Goal: Obtain resource: Download file/media

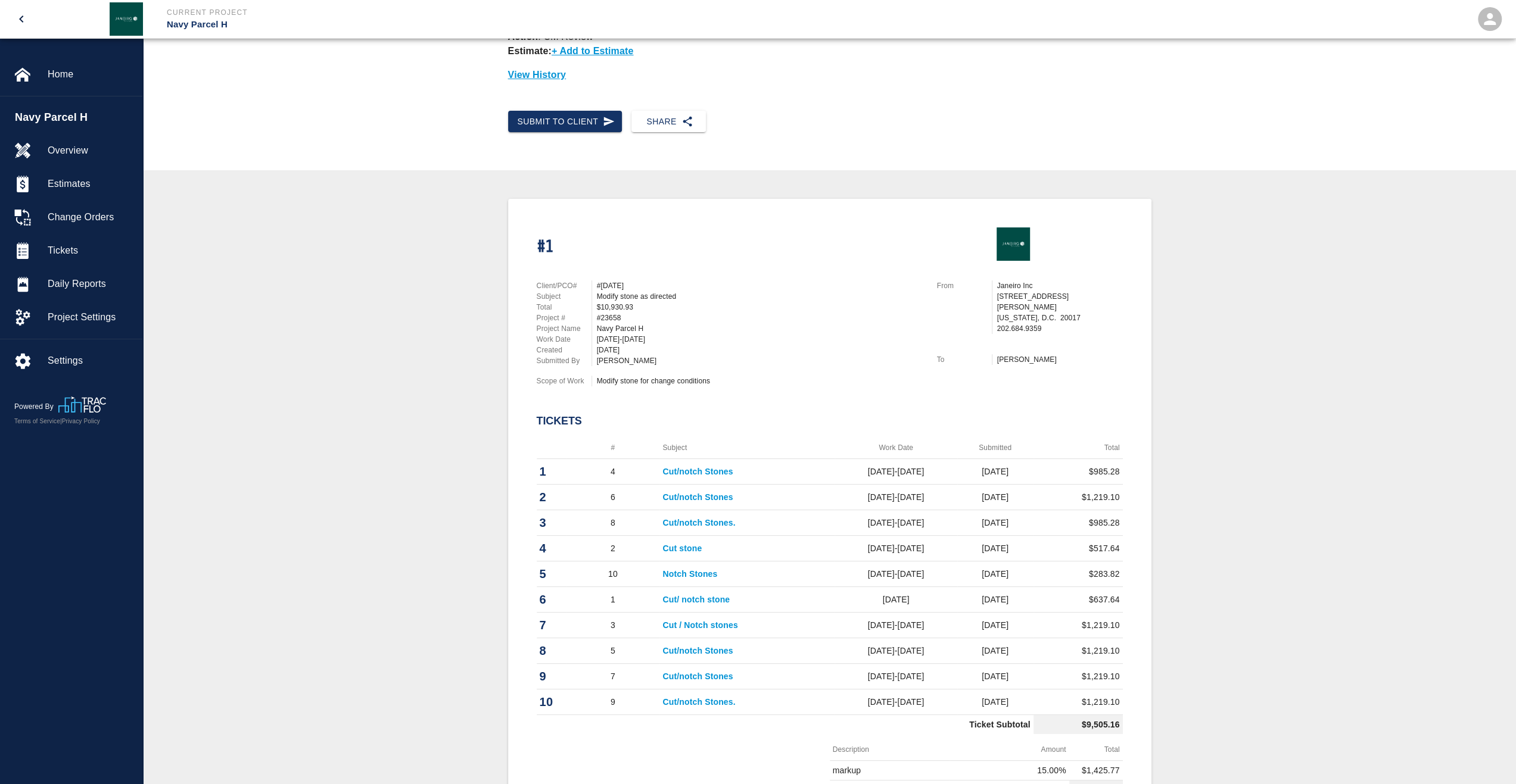
scroll to position [219, 0]
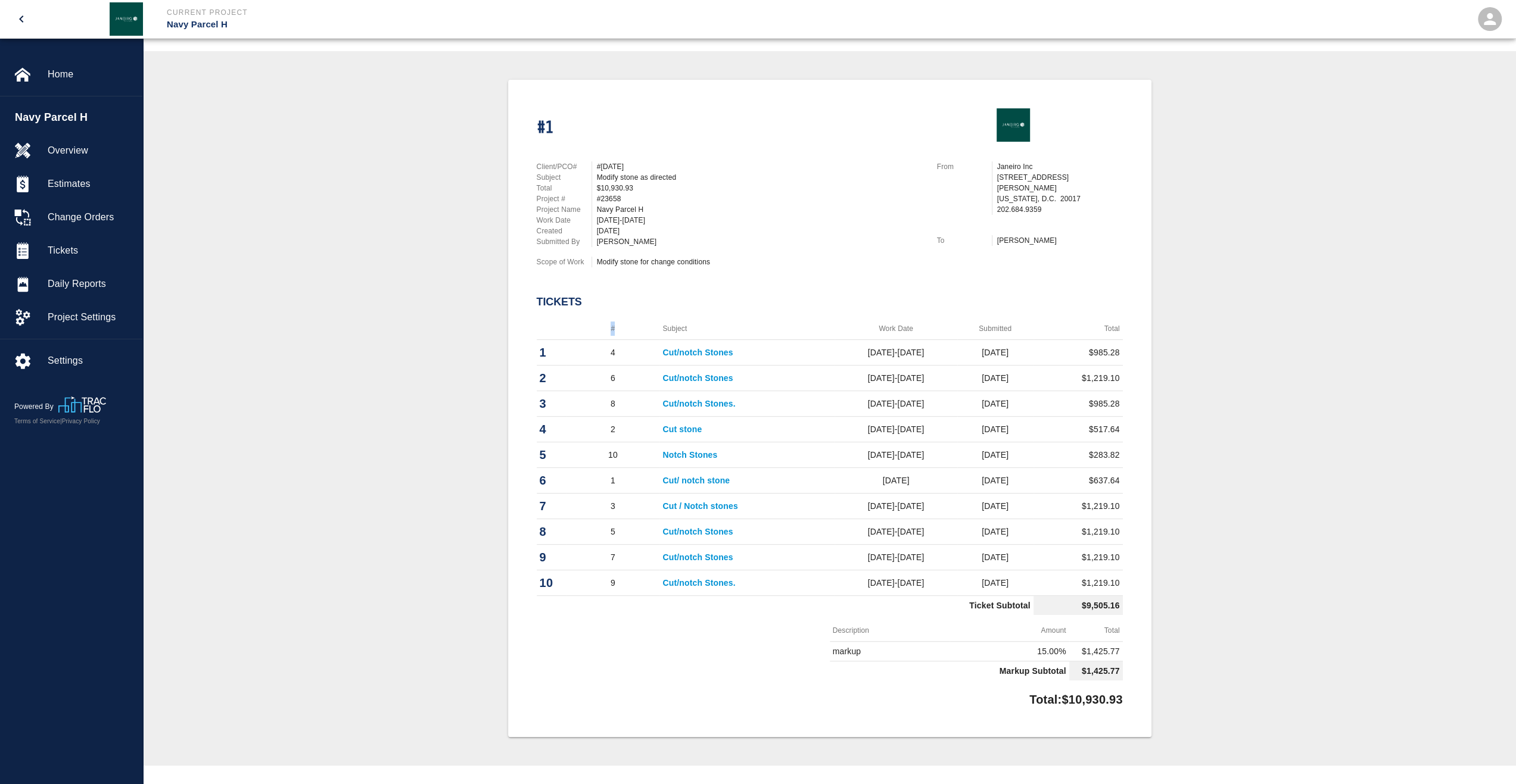
click at [608, 329] on th "#" at bounding box center [613, 329] width 94 height 22
click at [608, 336] on th "#" at bounding box center [613, 329] width 94 height 22
click at [720, 330] on th "Subject" at bounding box center [747, 329] width 175 height 22
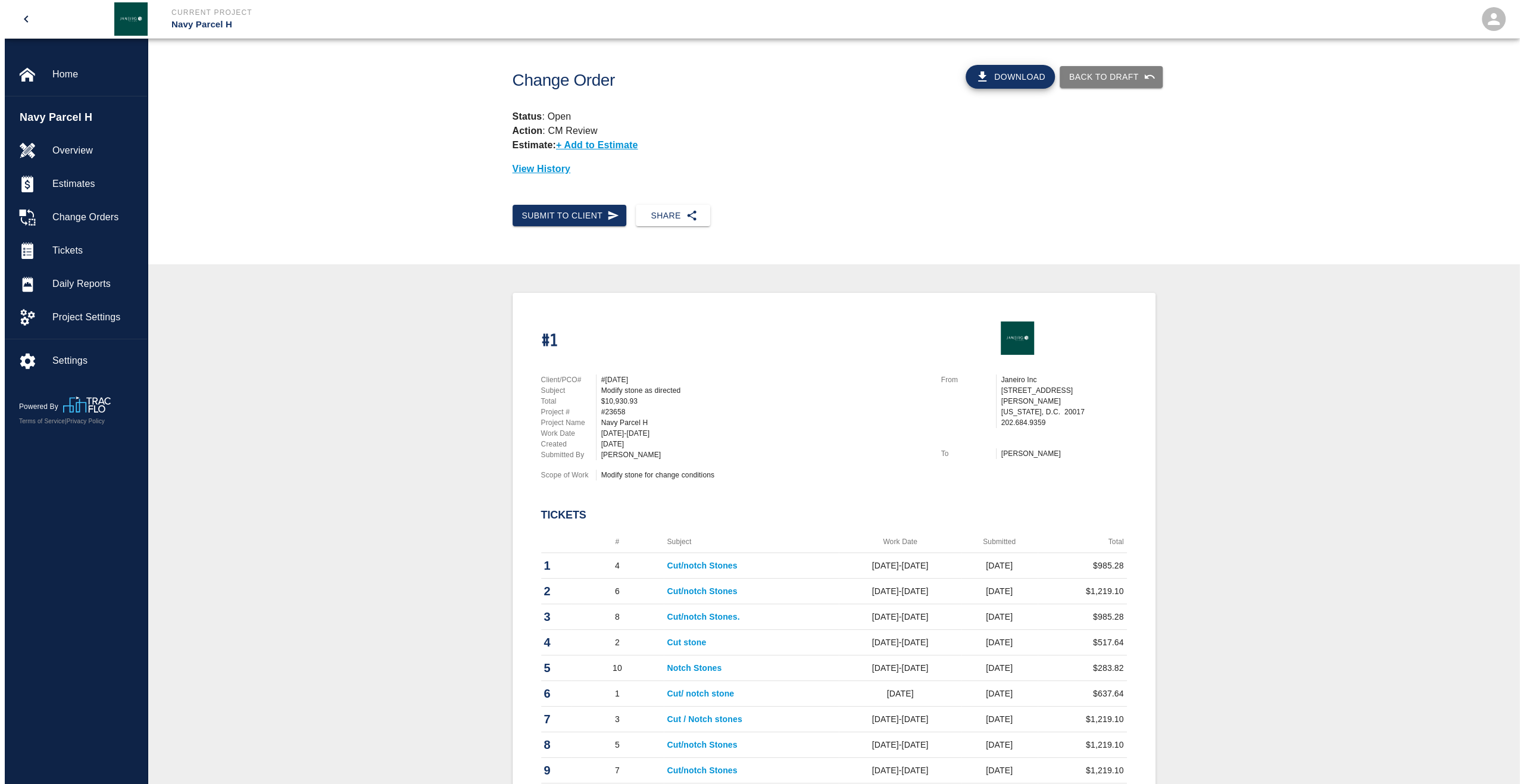
scroll to position [0, 0]
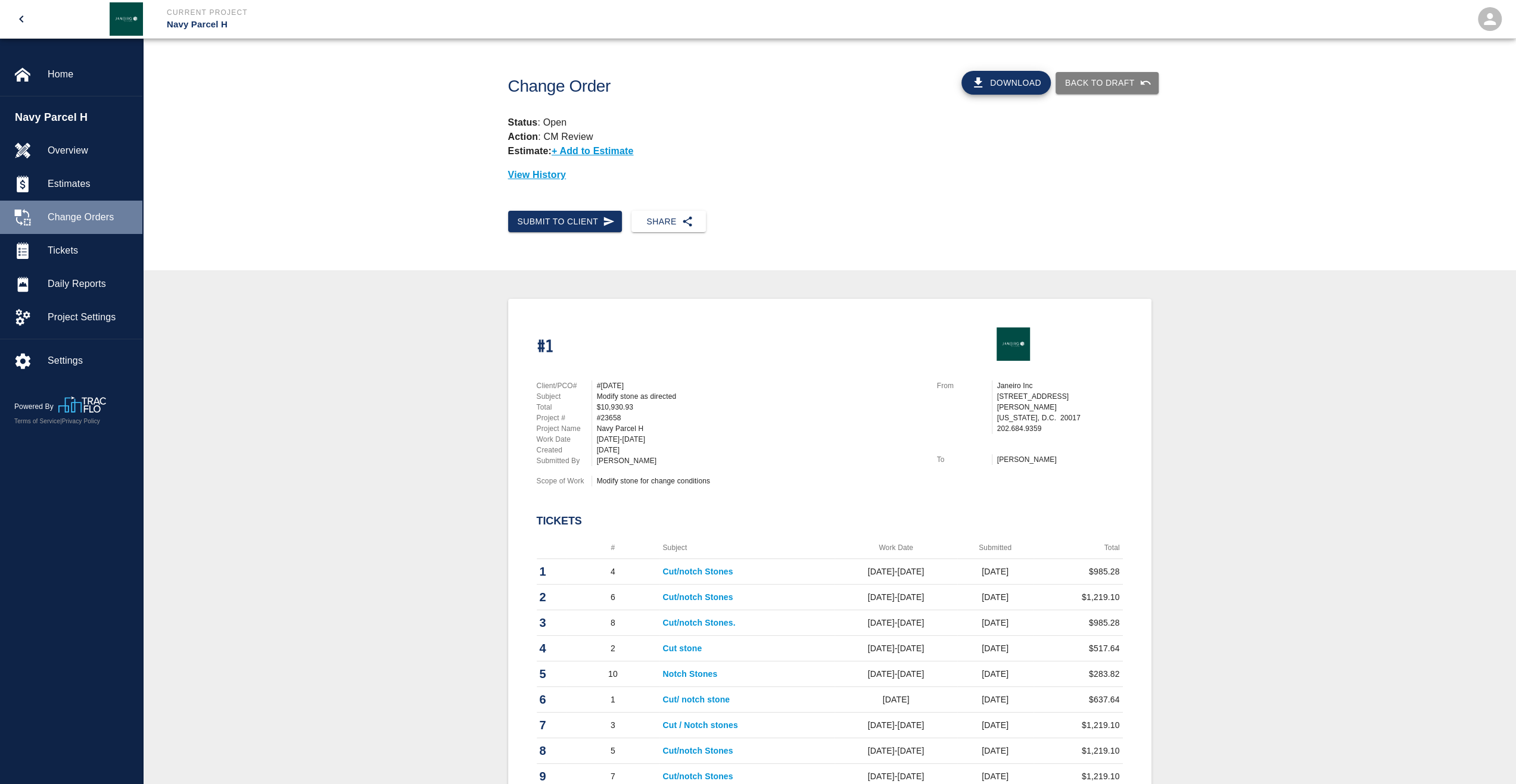
click at [80, 224] on div "Change Orders" at bounding box center [71, 218] width 143 height 34
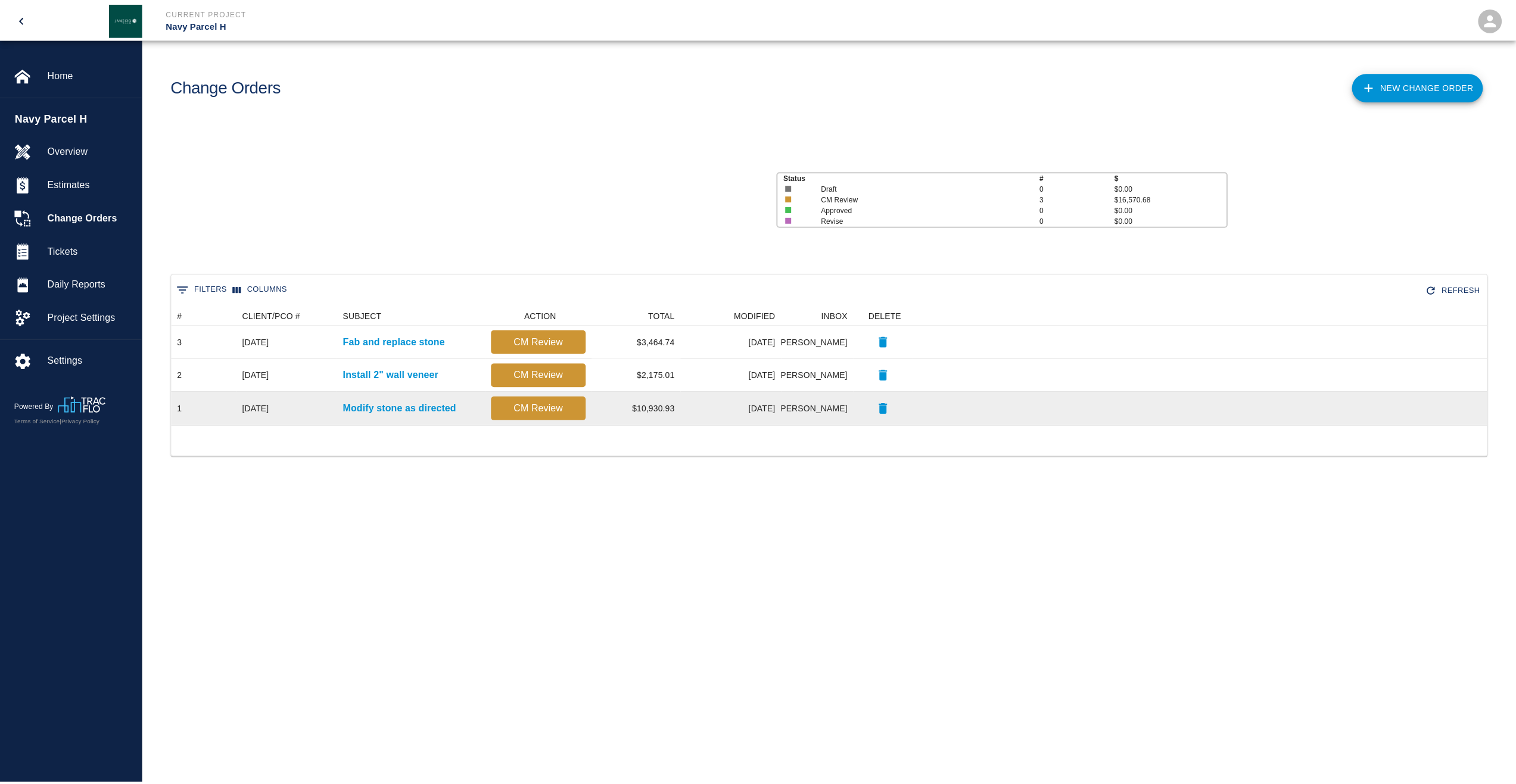
scroll to position [110, 1315]
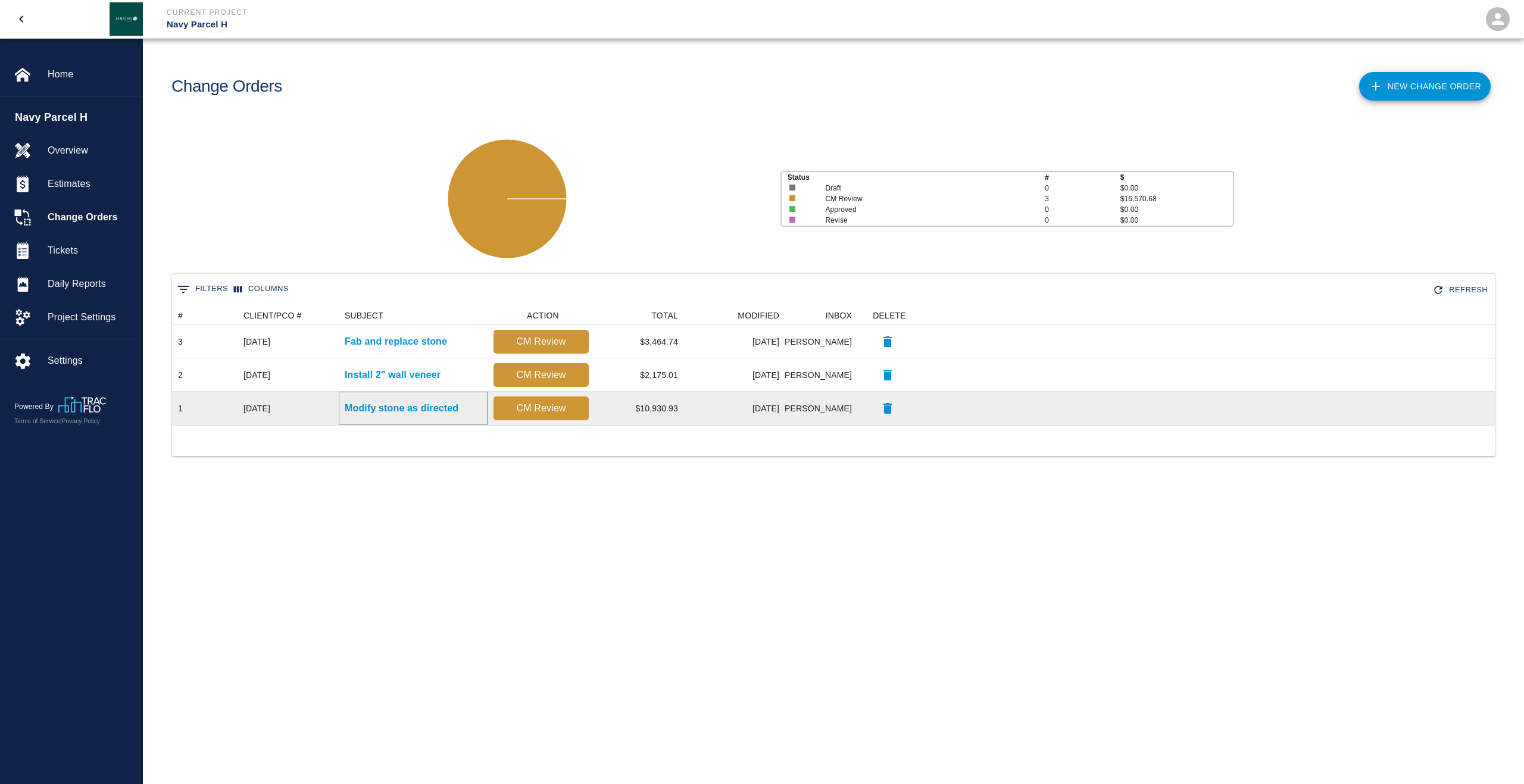
click at [413, 412] on p "Modify stone as directed" at bounding box center [402, 408] width 114 height 14
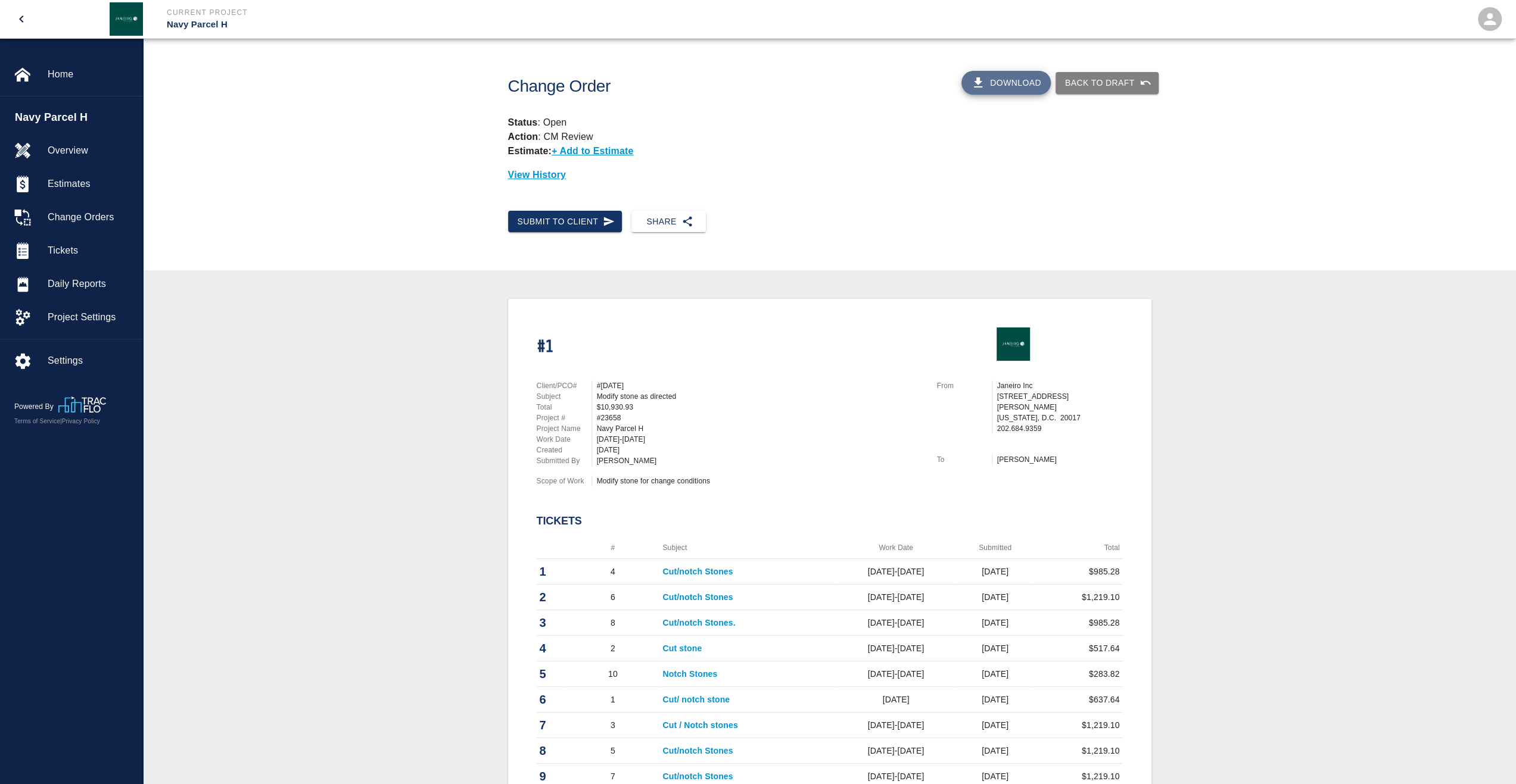
click at [1041, 85] on button "Download" at bounding box center [1006, 82] width 90 height 24
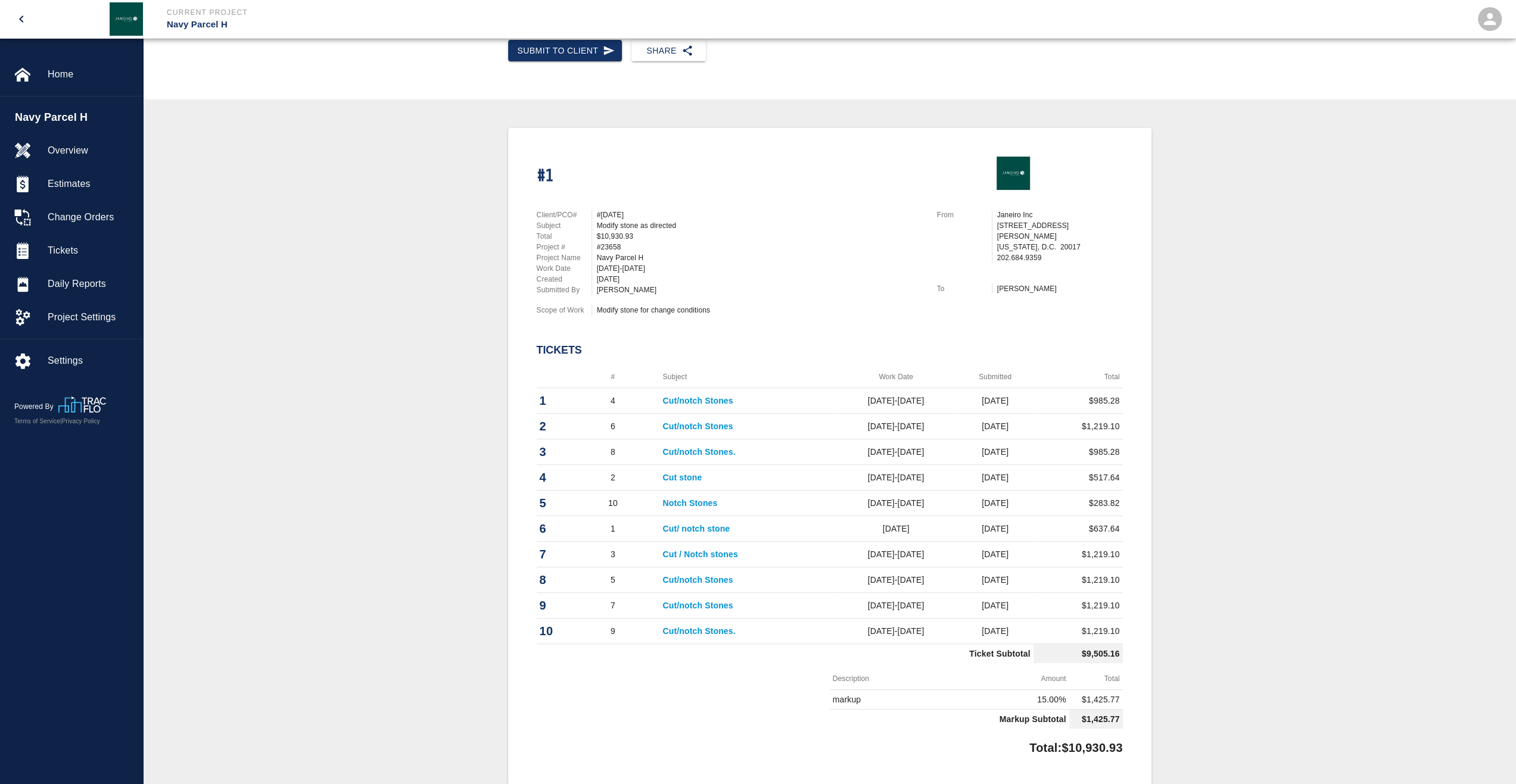
scroll to position [238, 0]
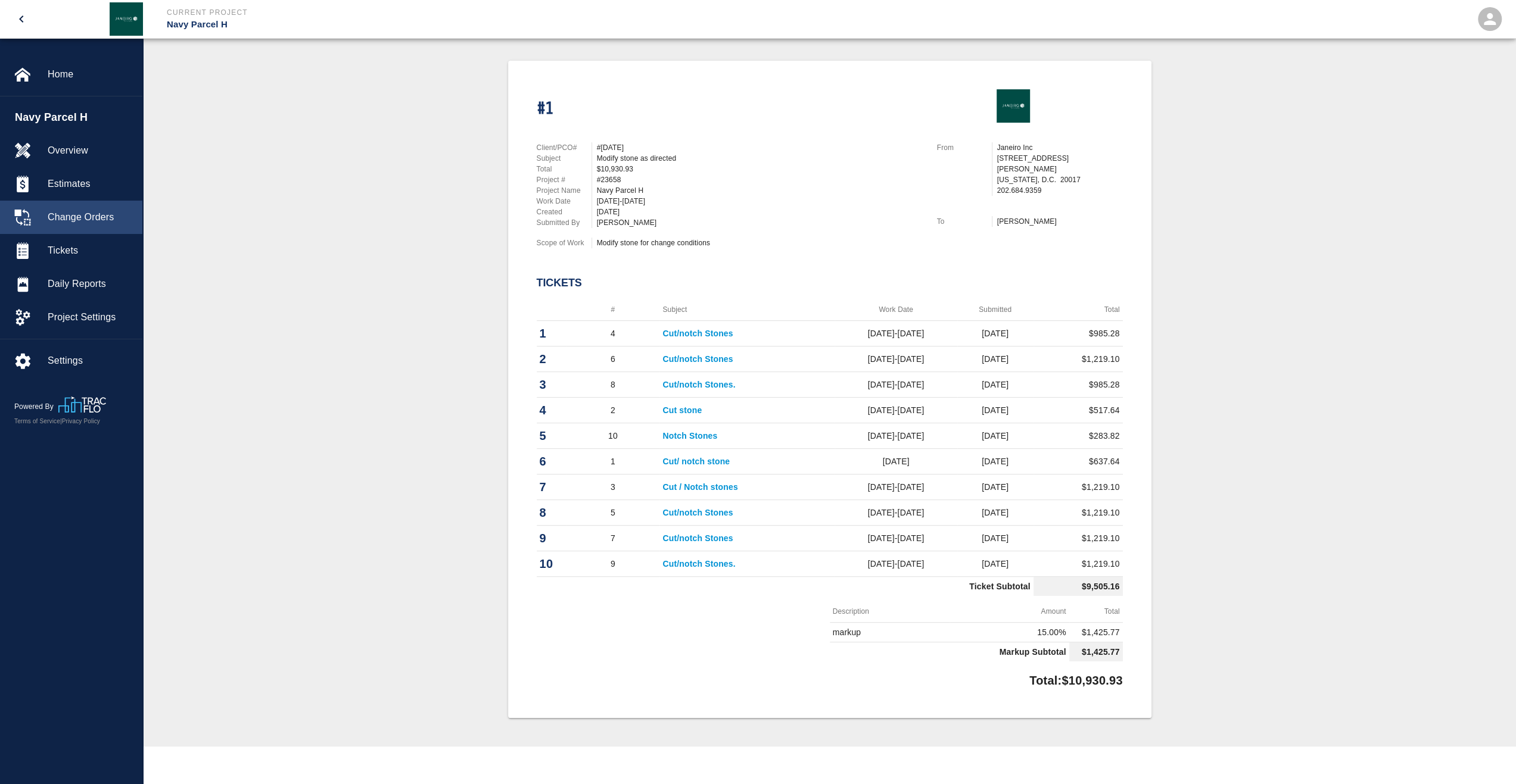
click at [69, 227] on div "Change Orders" at bounding box center [71, 218] width 143 height 34
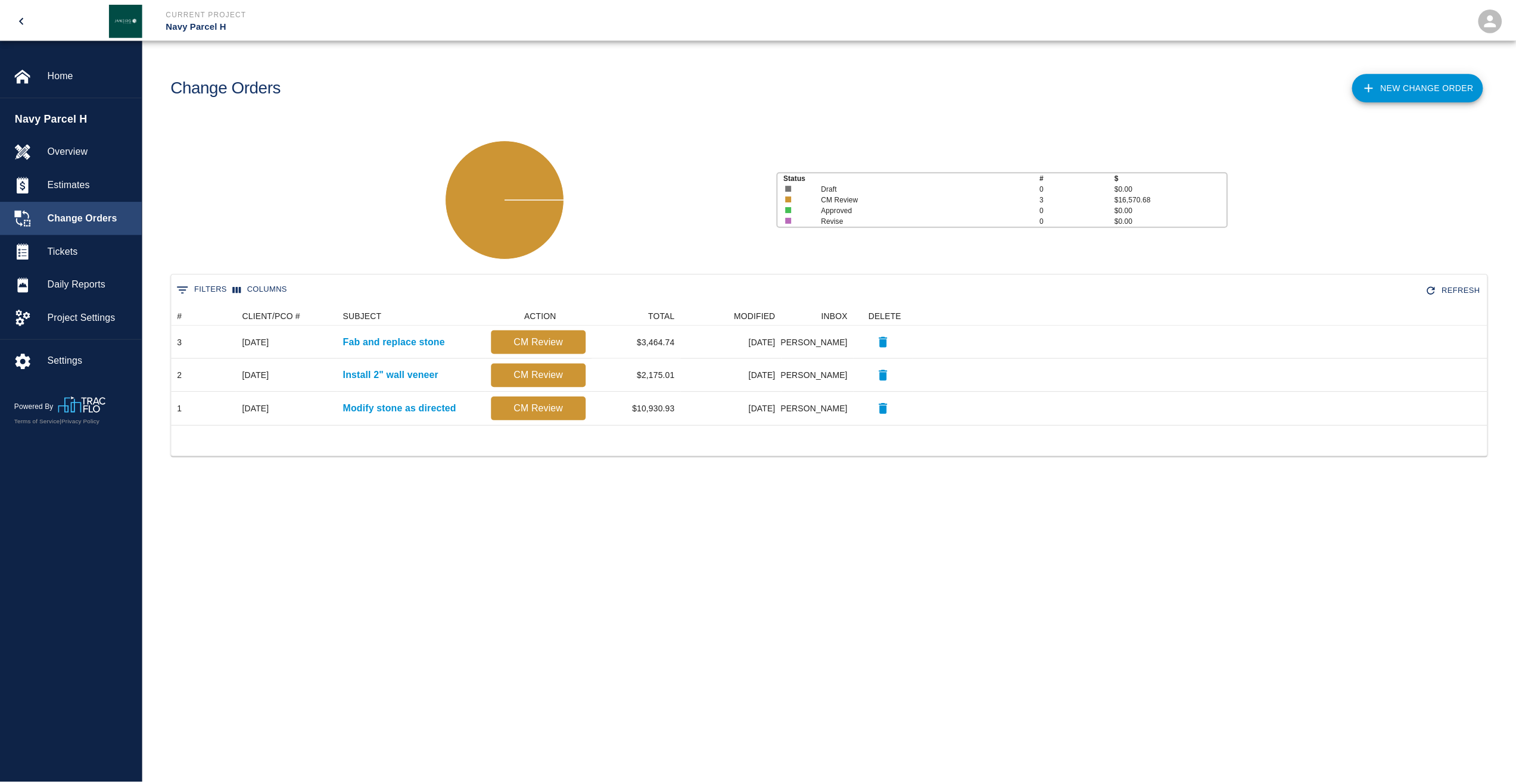
scroll to position [110, 1315]
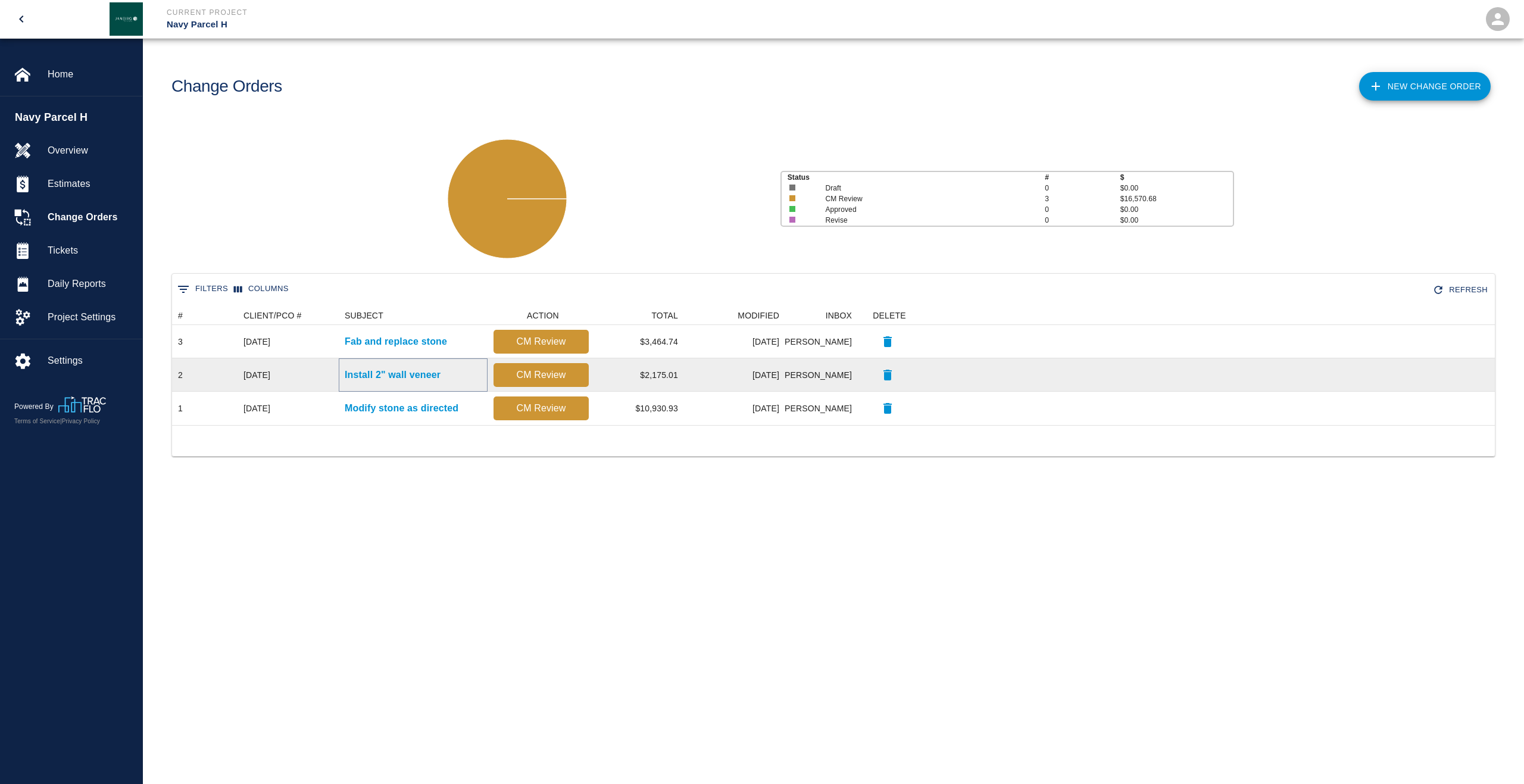
click at [388, 376] on p "Install 2" wall veneer" at bounding box center [393, 376] width 96 height 14
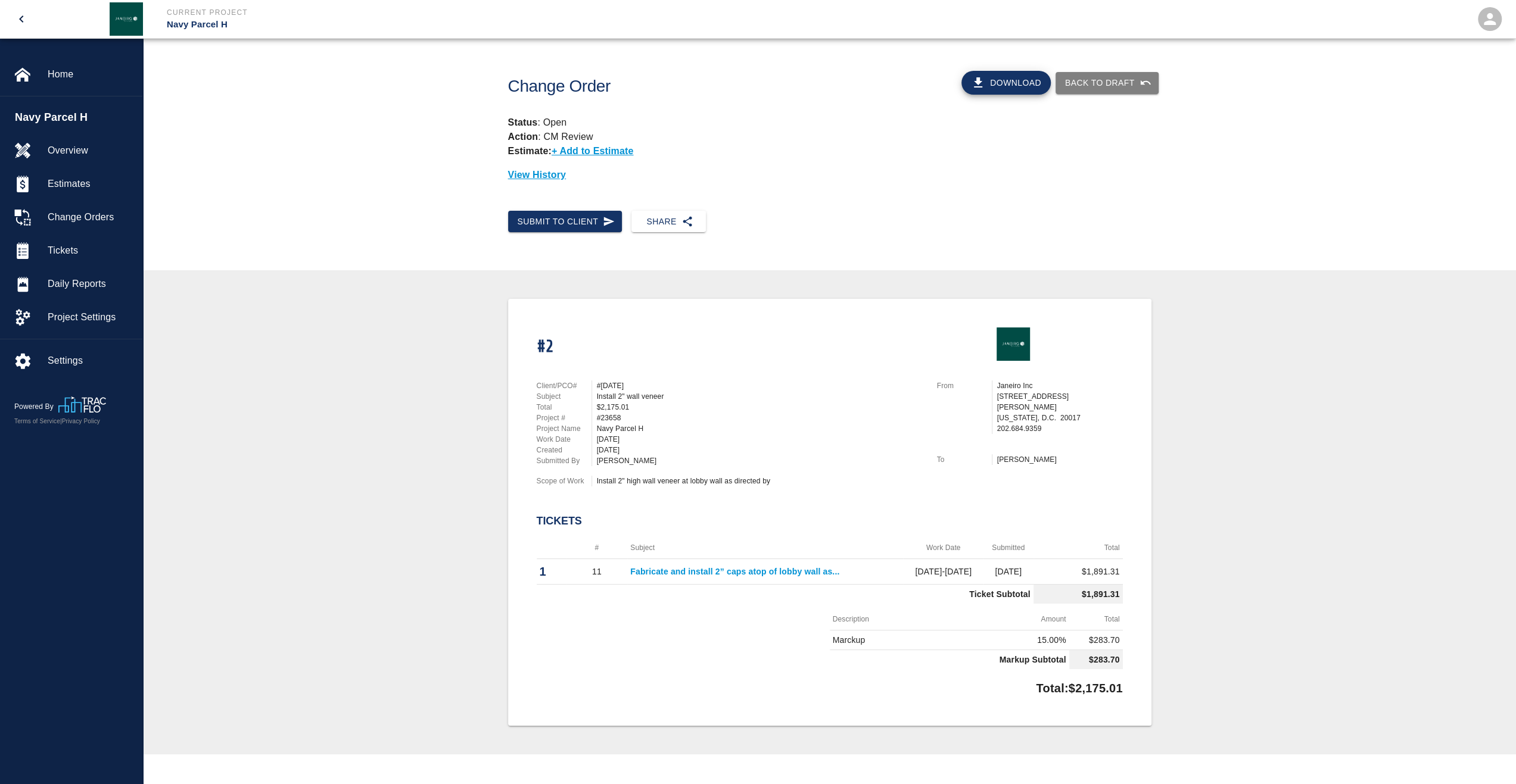
click at [1019, 90] on button "Download" at bounding box center [1006, 82] width 90 height 24
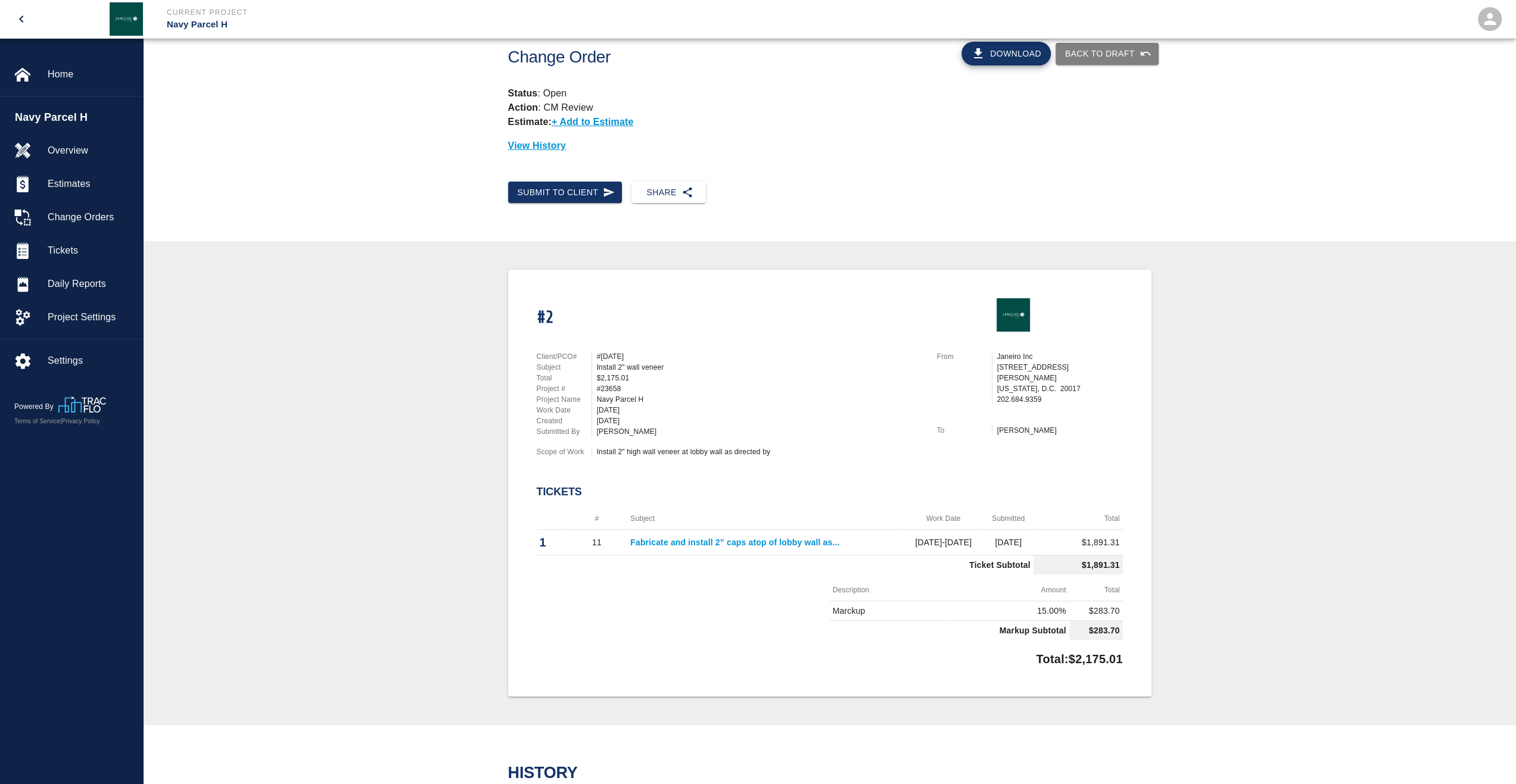
scroll to position [119, 0]
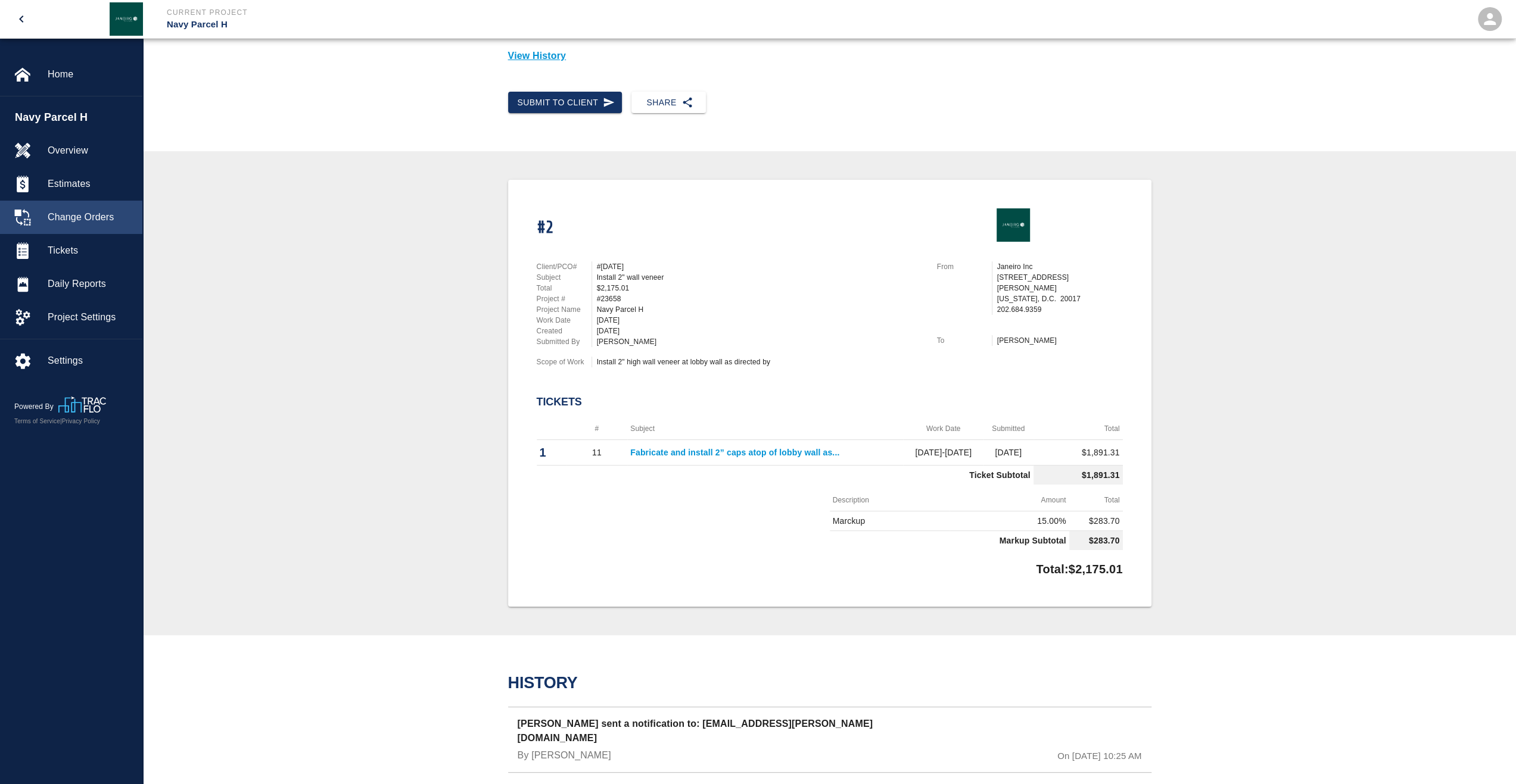
click at [83, 228] on div "Change Orders" at bounding box center [71, 218] width 143 height 34
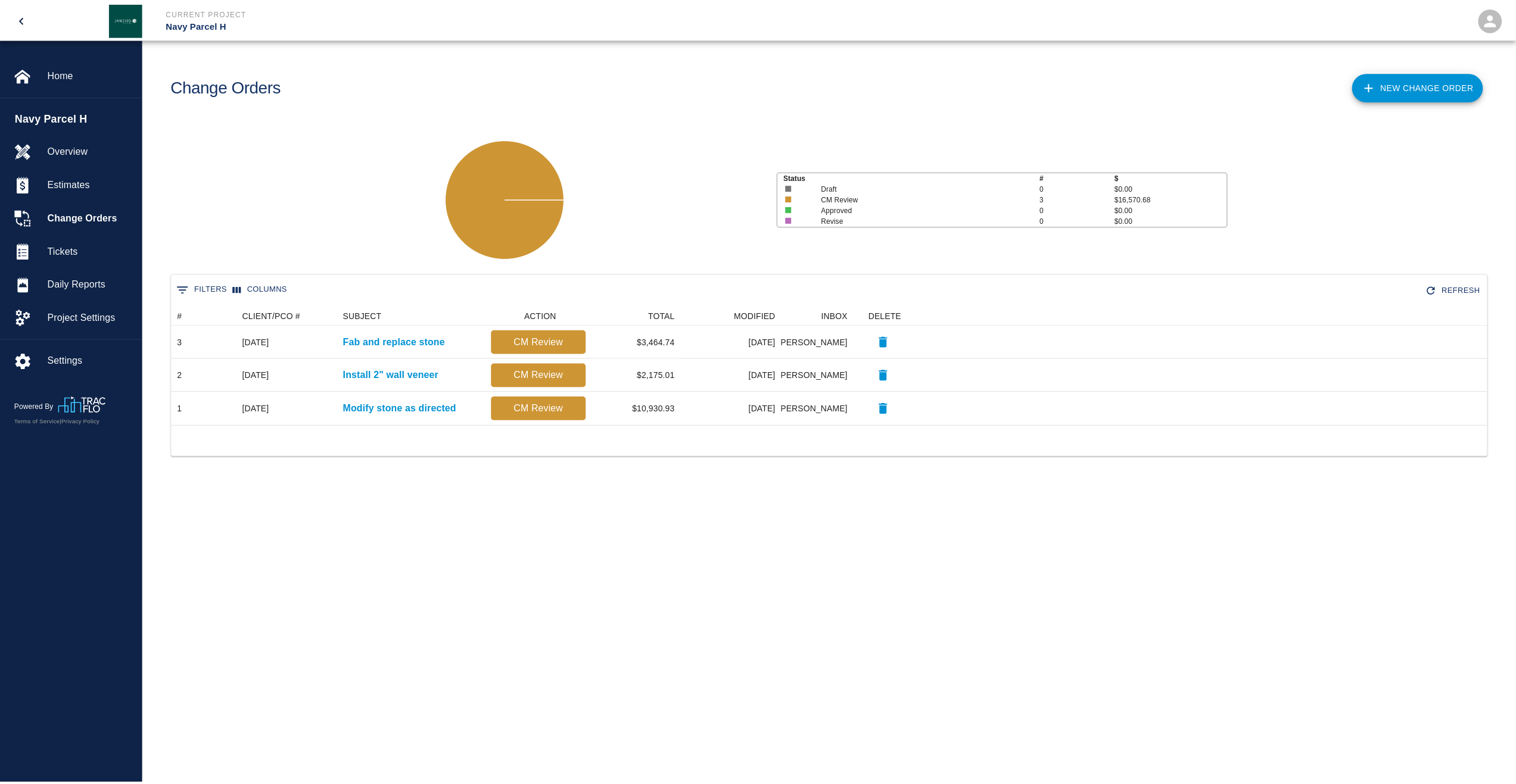
scroll to position [110, 1315]
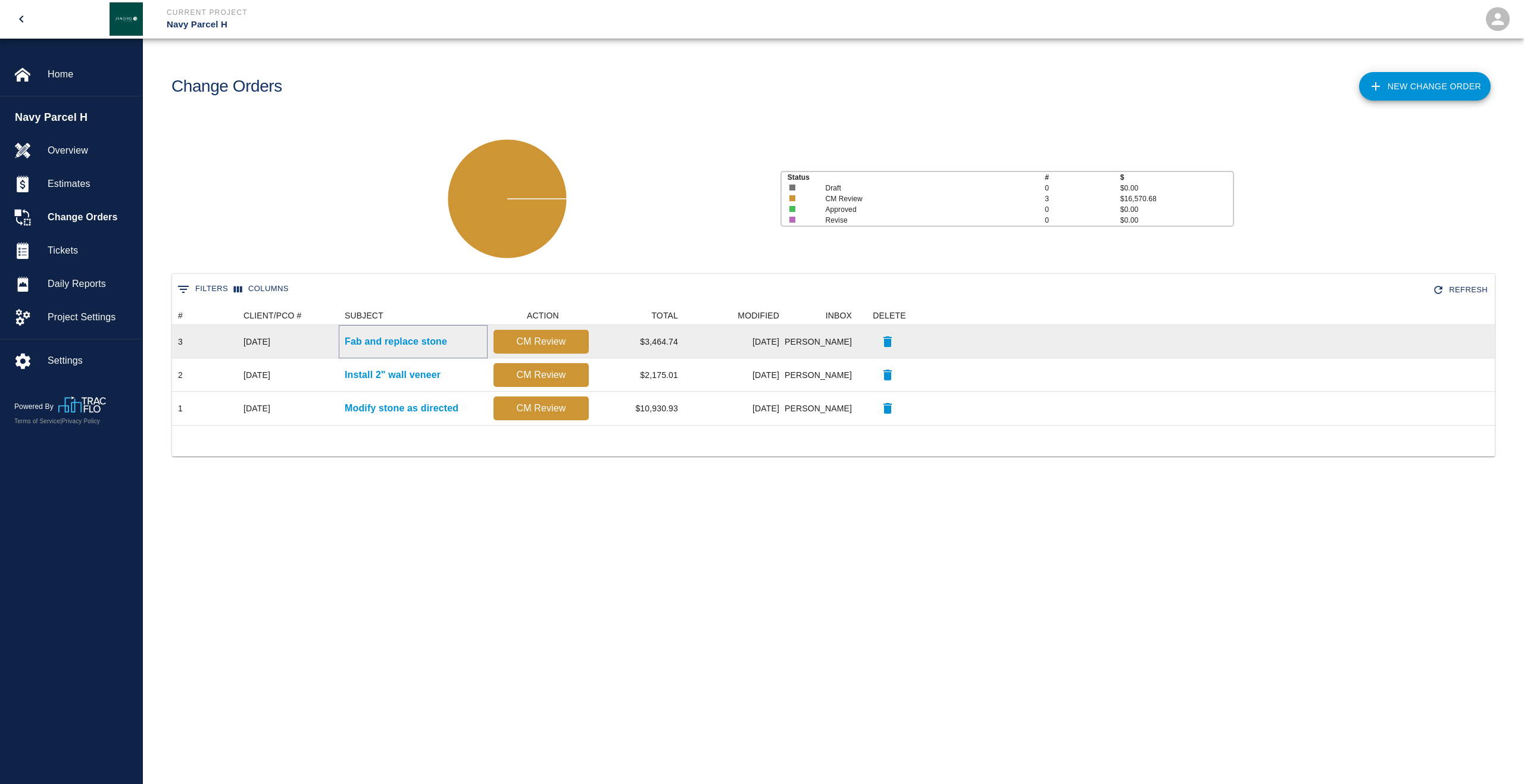
click at [384, 336] on p "Fab and replace stone" at bounding box center [396, 342] width 103 height 14
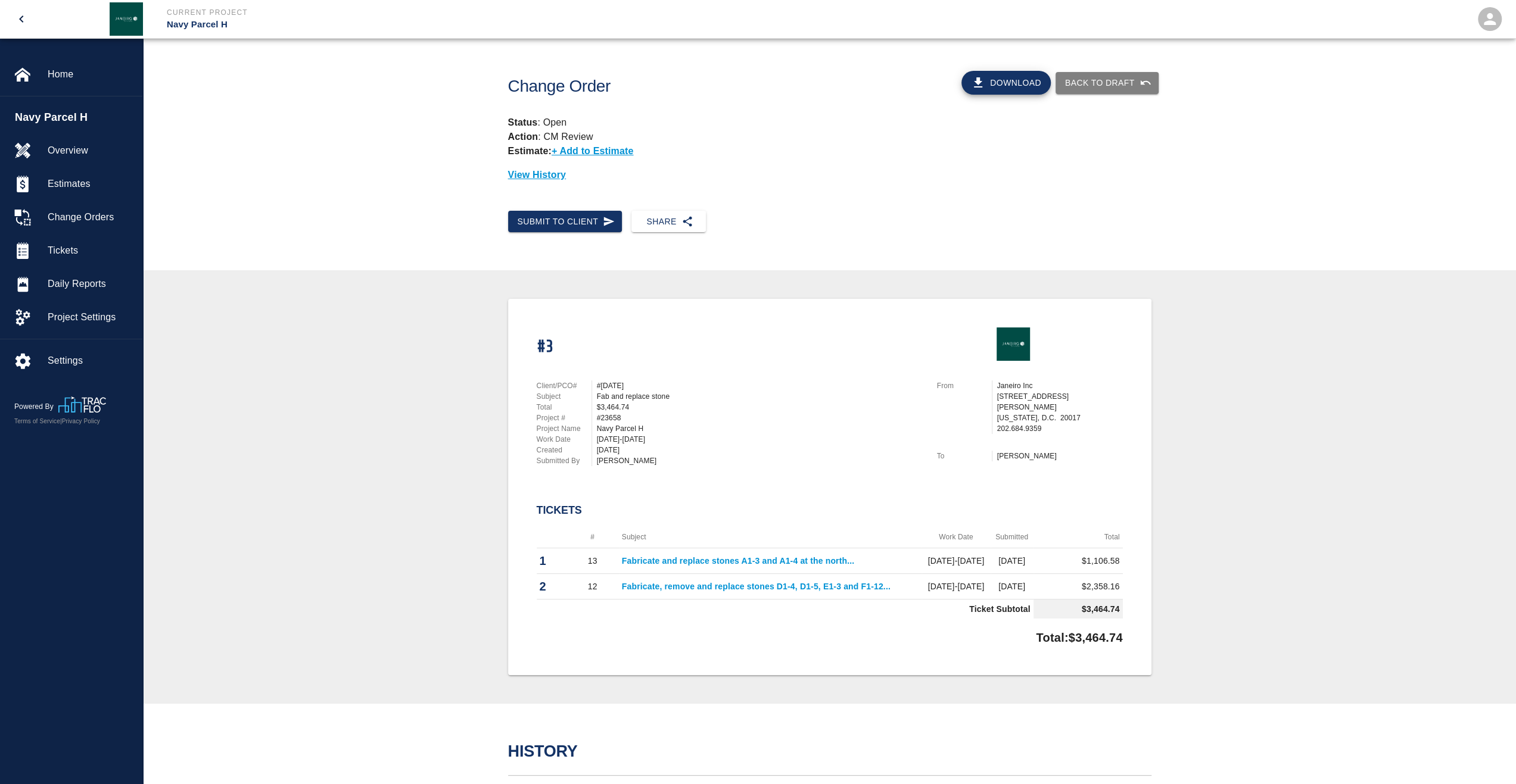
click at [1039, 85] on button "Download" at bounding box center [1006, 82] width 90 height 24
click at [50, 221] on span "Change Orders" at bounding box center [90, 217] width 85 height 14
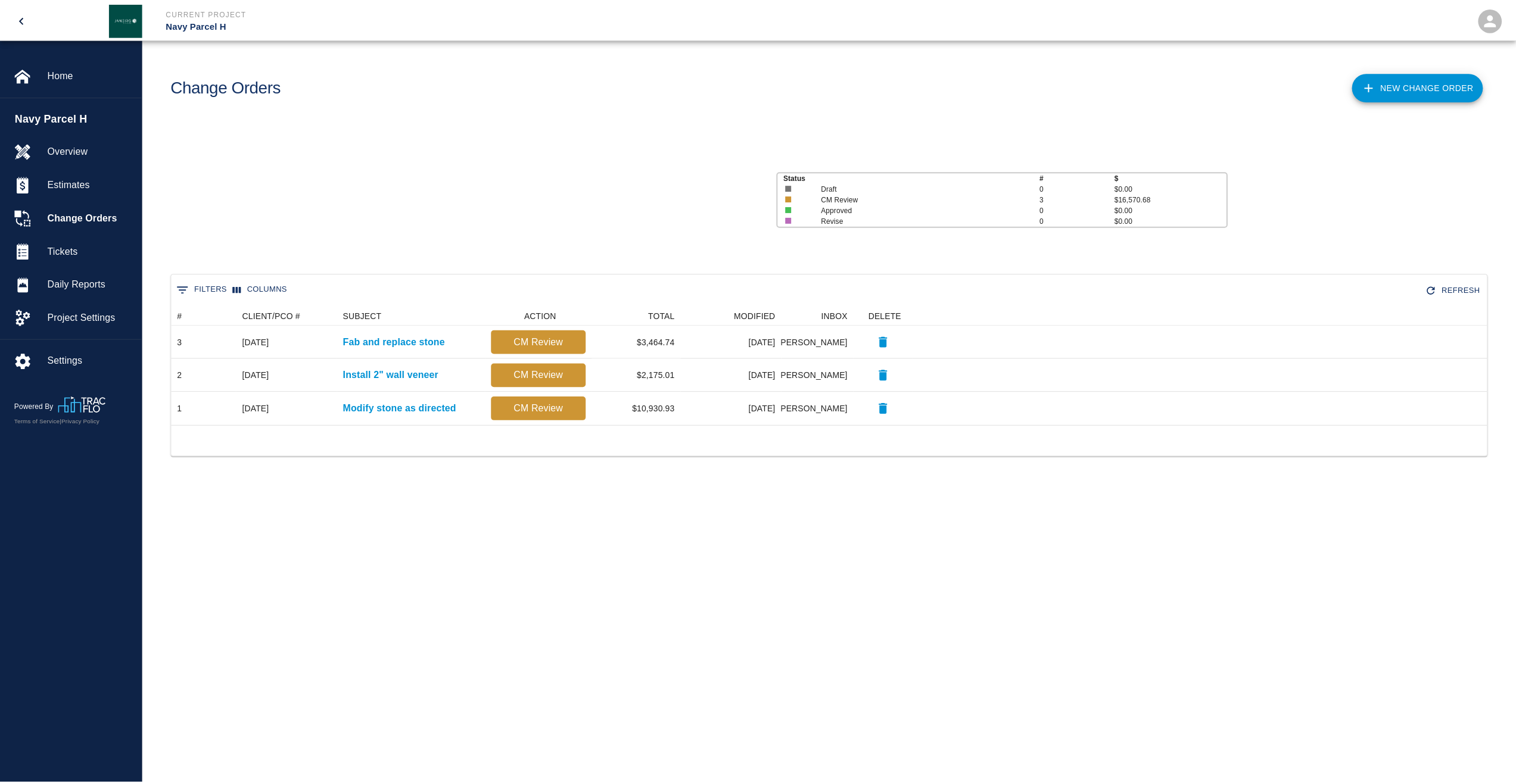
scroll to position [110, 1315]
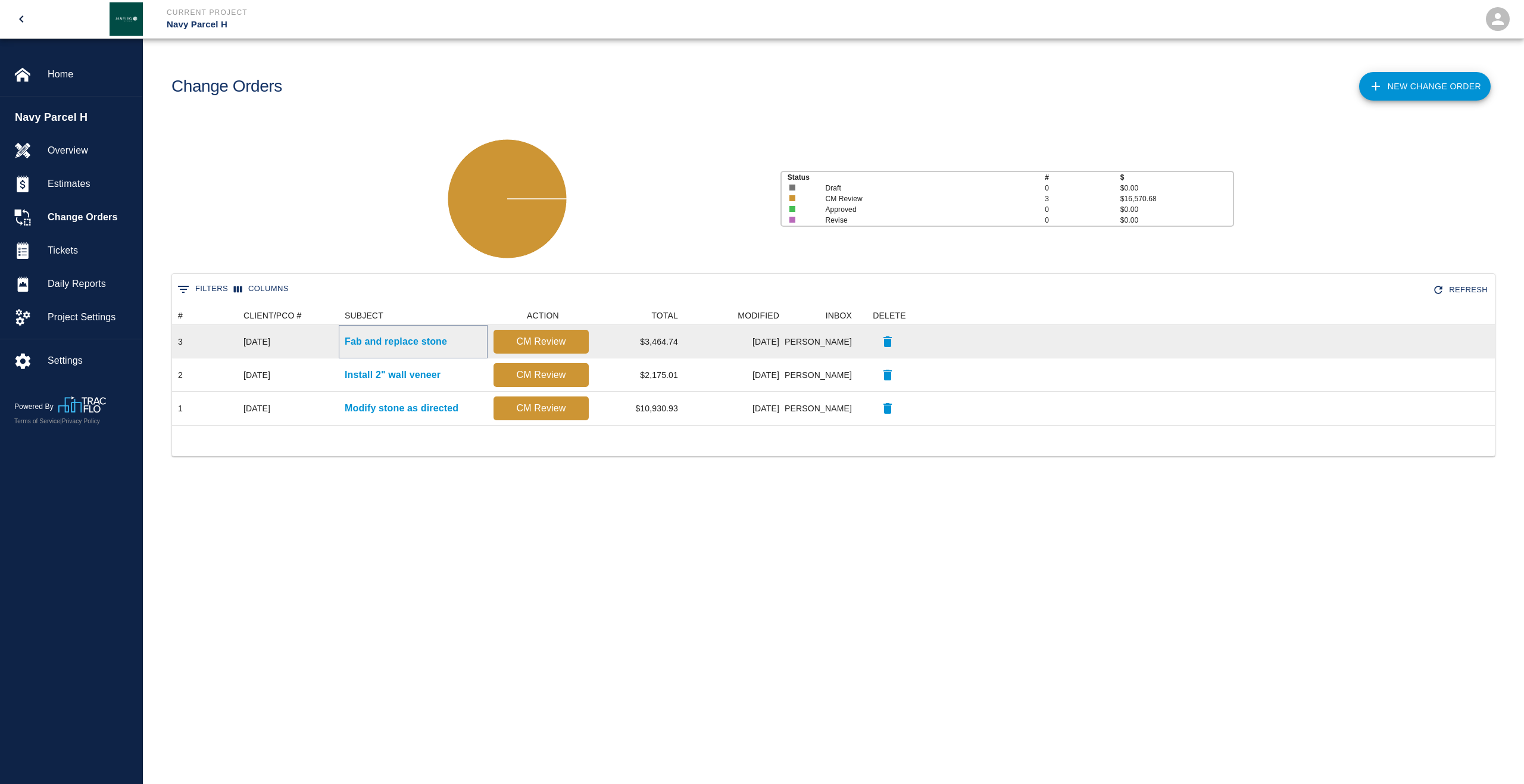
click at [389, 346] on p "Fab and replace stone" at bounding box center [396, 342] width 103 height 14
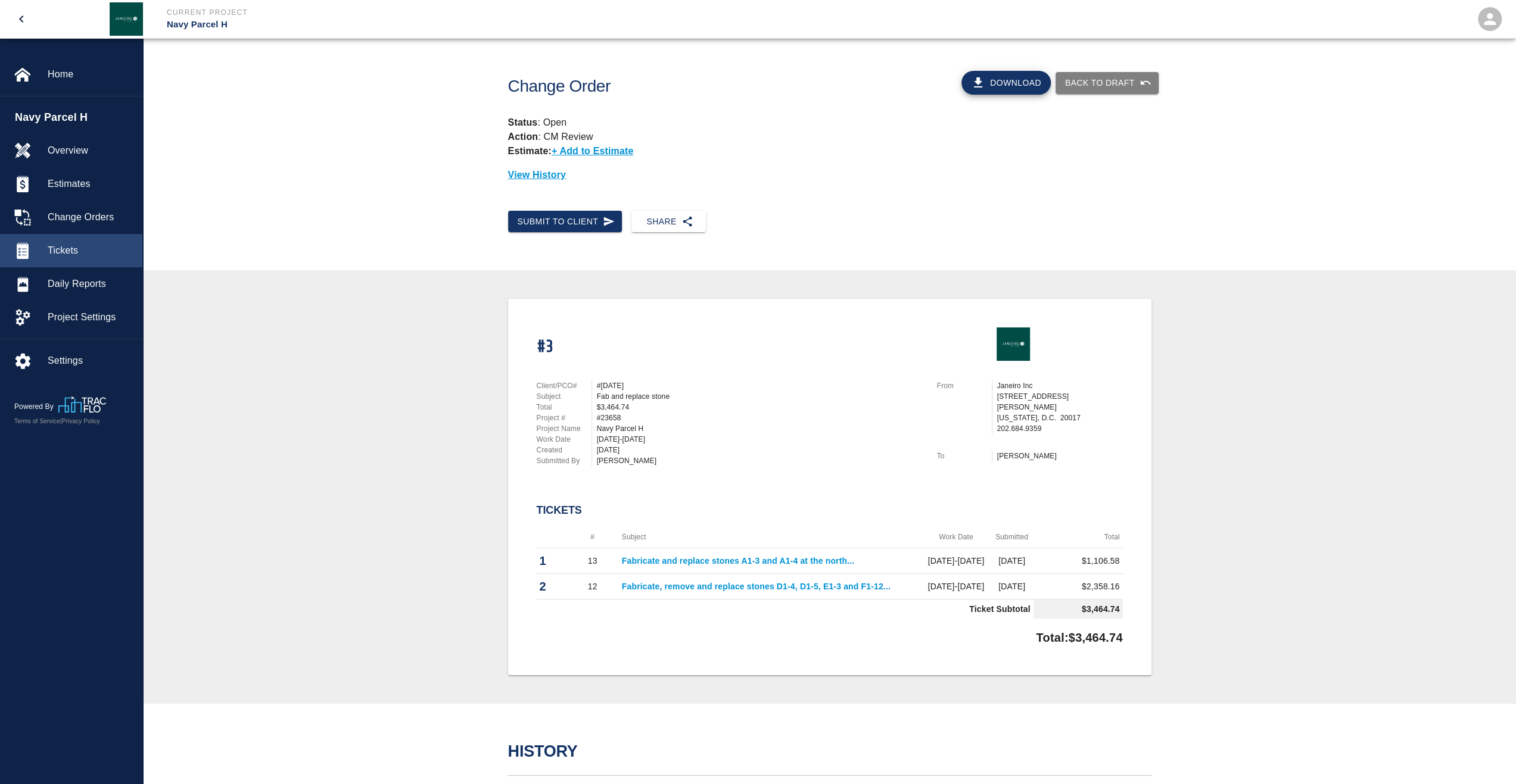
click at [96, 249] on span "Tickets" at bounding box center [90, 251] width 85 height 14
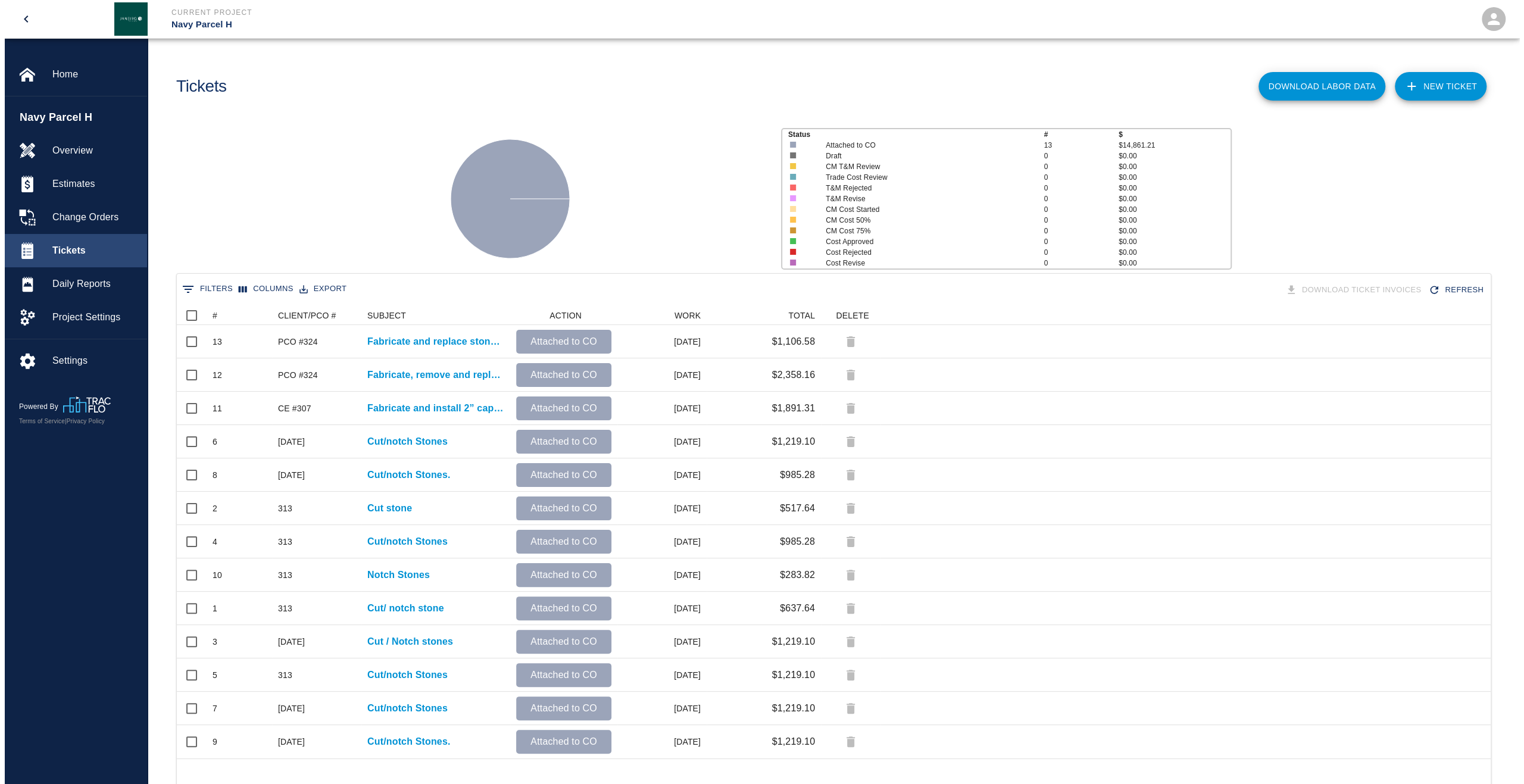
scroll to position [443, 1305]
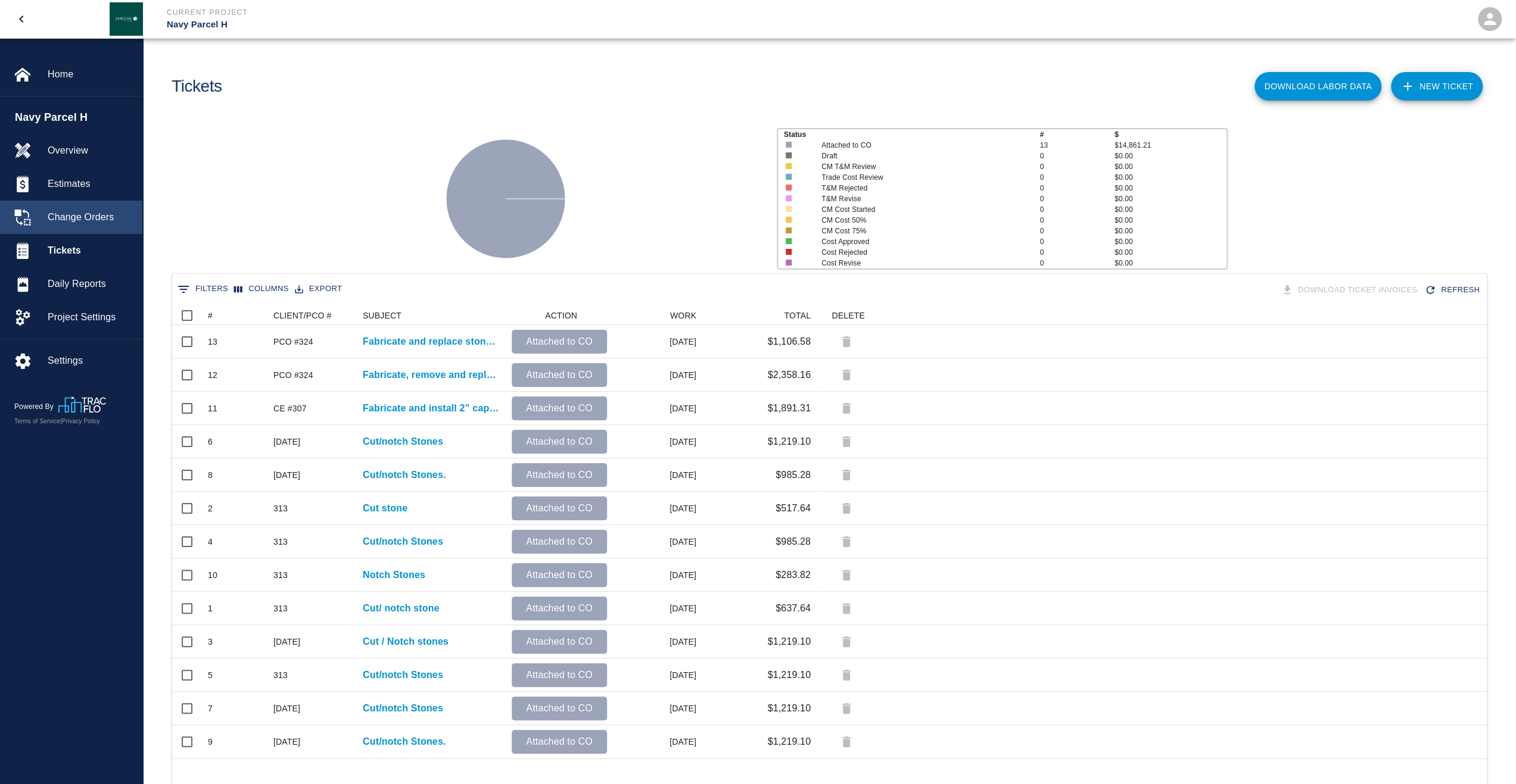
click at [64, 224] on div "Change Orders" at bounding box center [71, 218] width 143 height 34
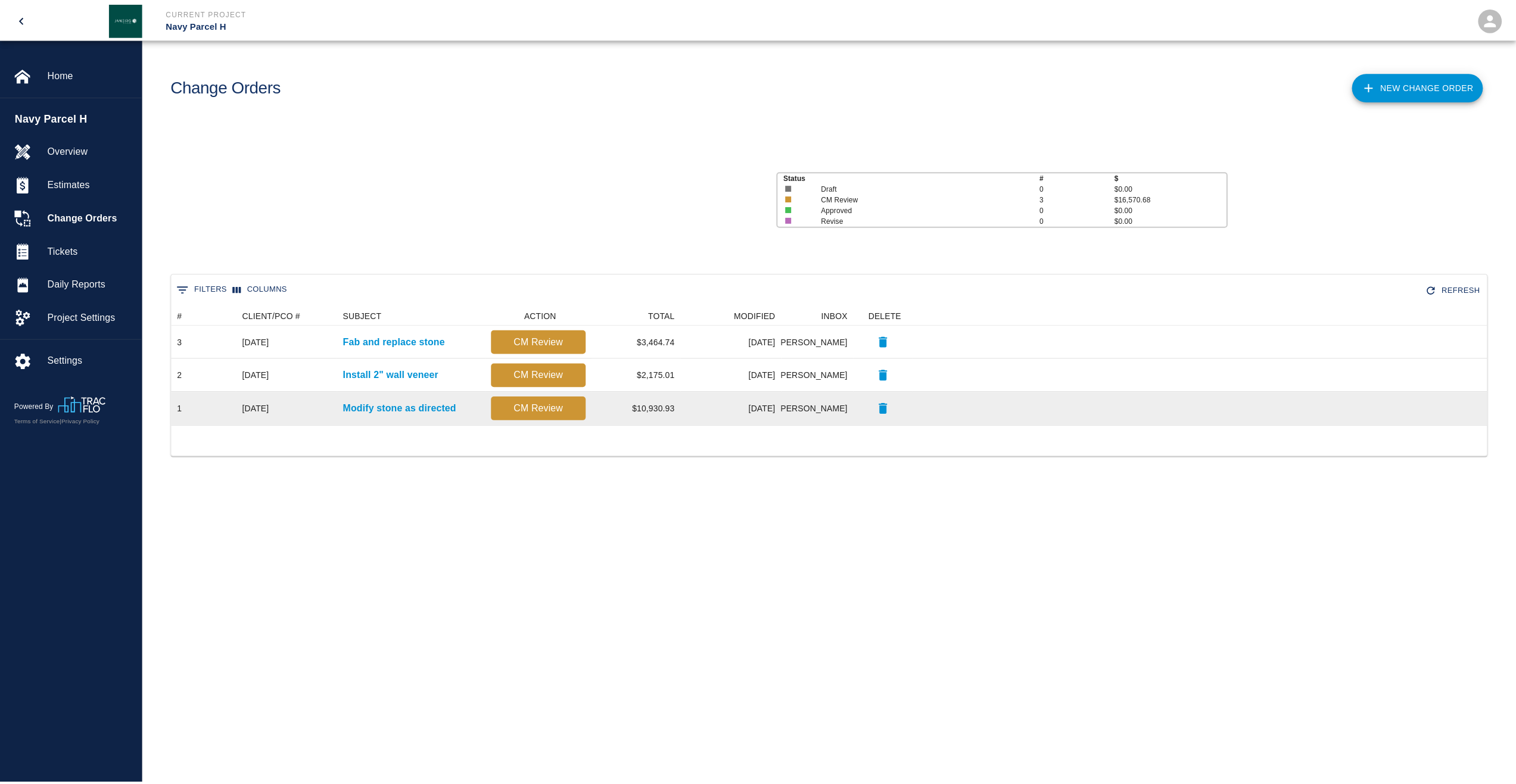
scroll to position [110, 1315]
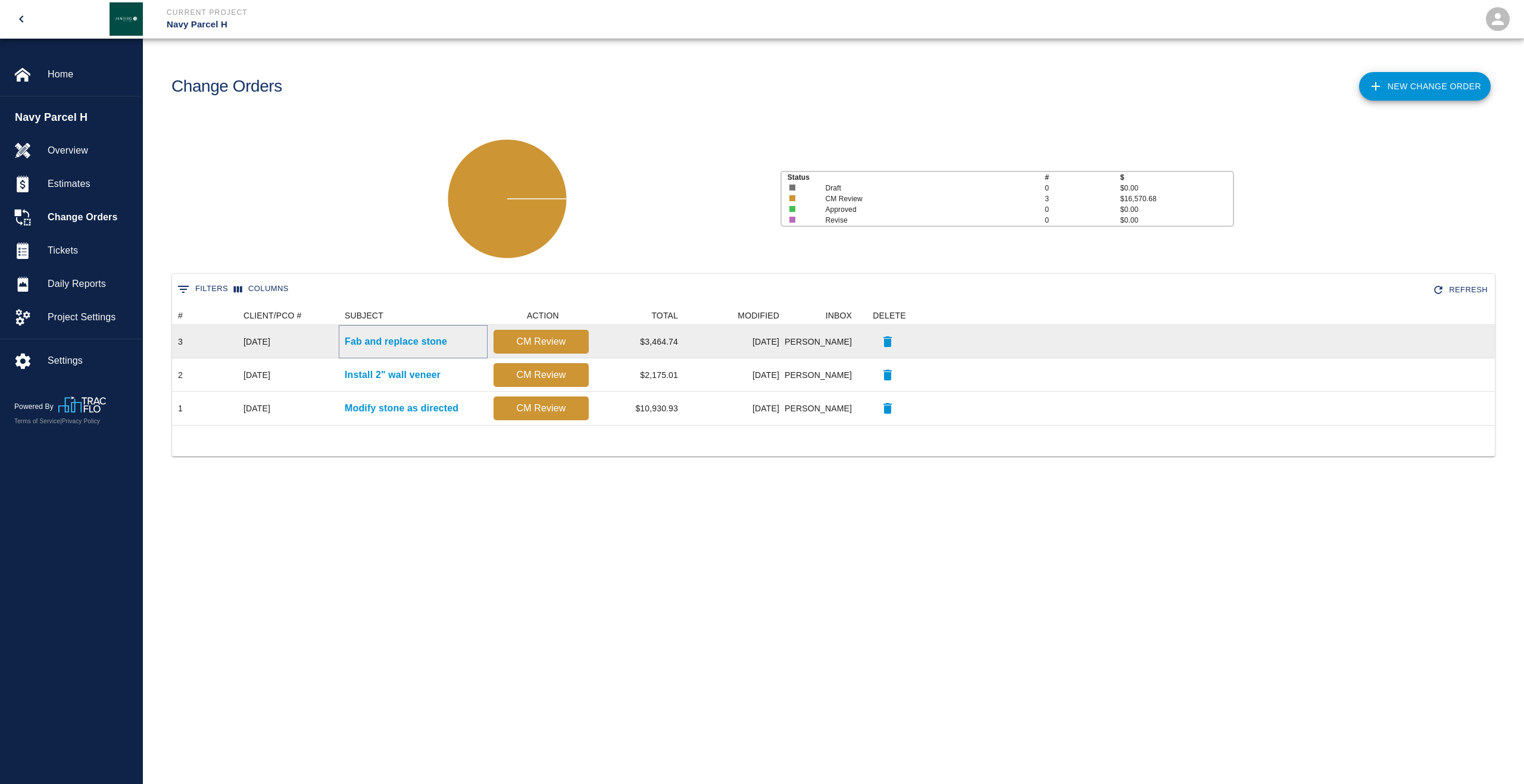
click at [374, 338] on p "Fab and replace stone" at bounding box center [396, 342] width 103 height 14
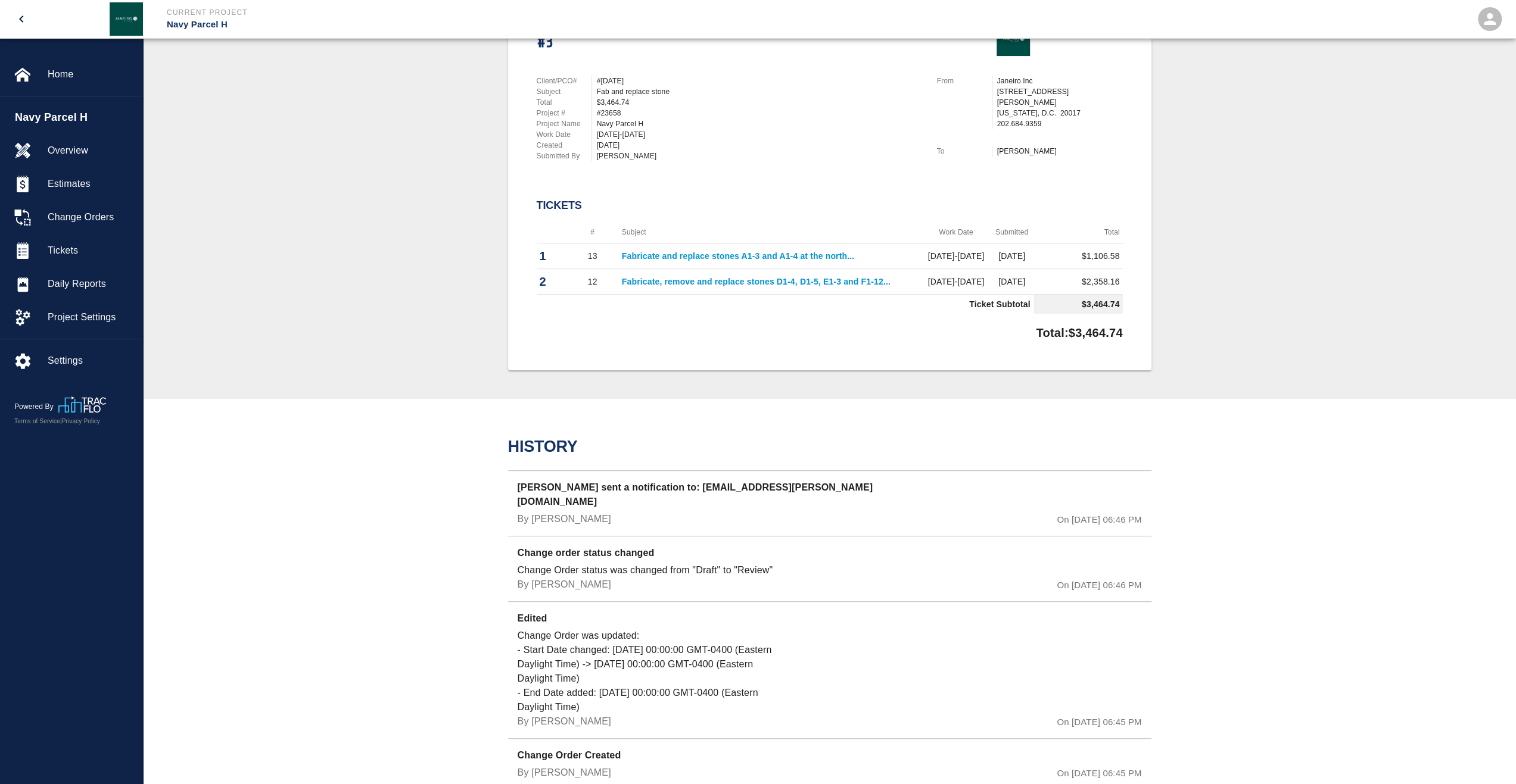
scroll to position [323, 0]
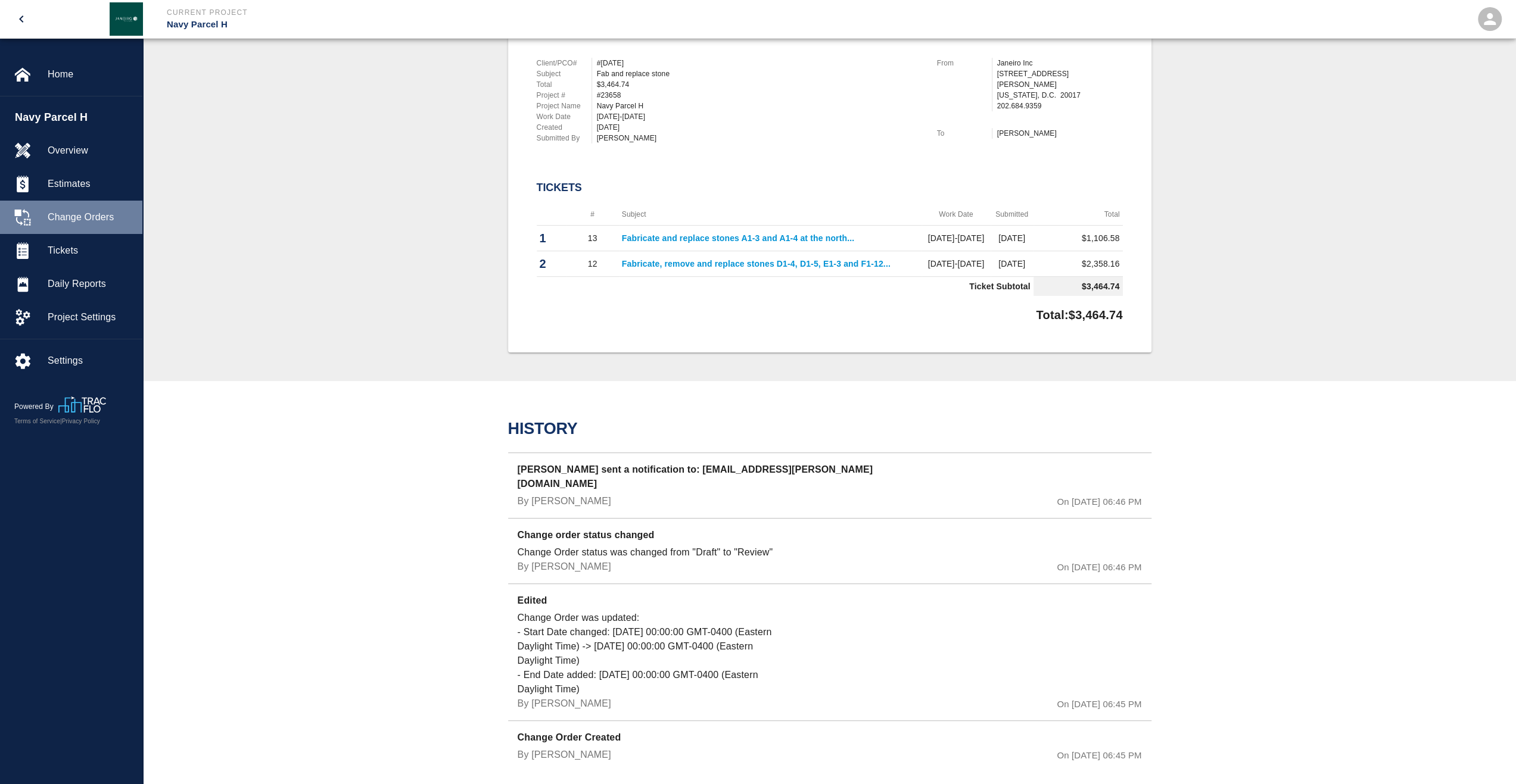
click at [75, 224] on div "Change Orders" at bounding box center [71, 218] width 143 height 34
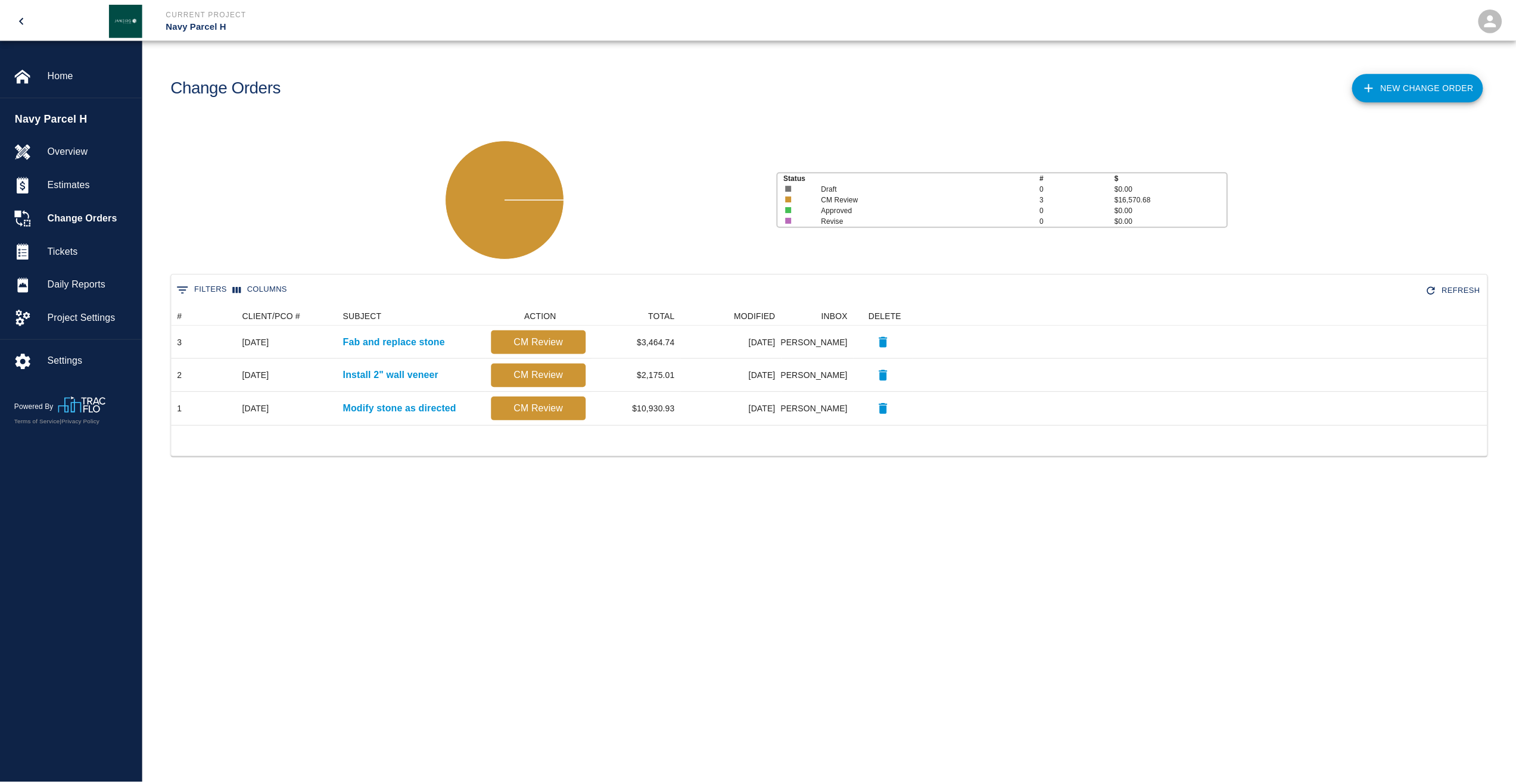
scroll to position [110, 1315]
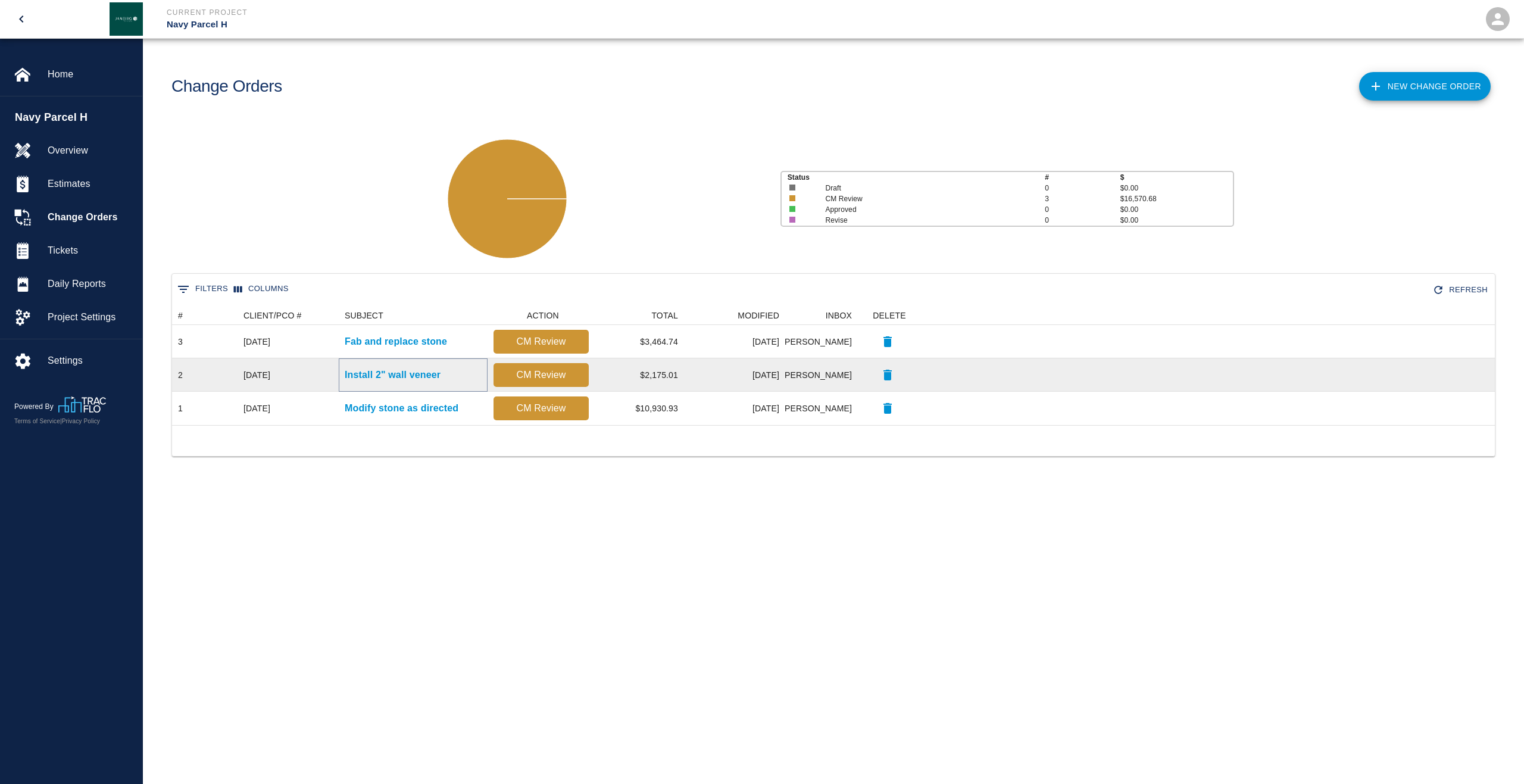
click at [403, 377] on p "Install 2" wall veneer" at bounding box center [393, 376] width 96 height 14
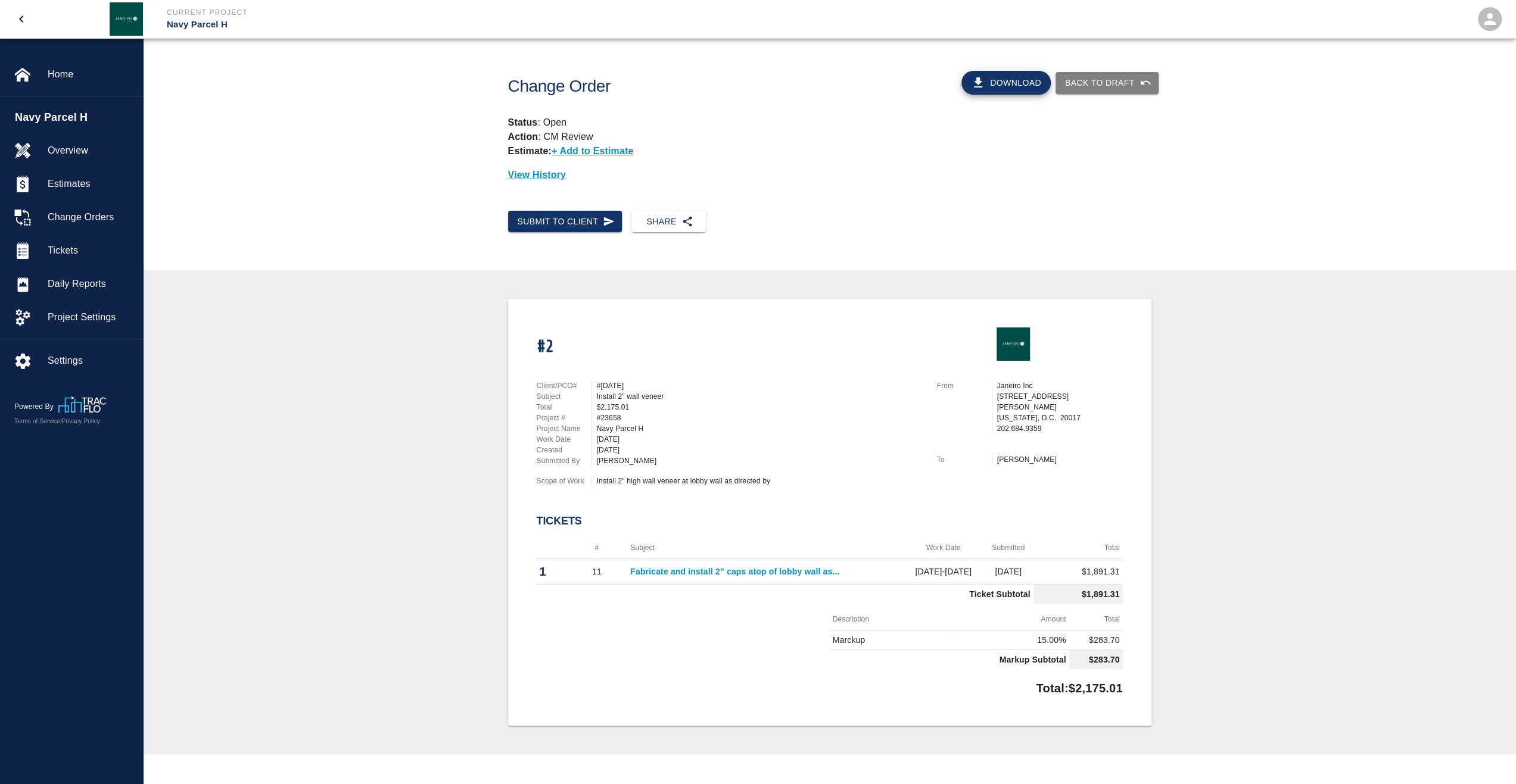
click at [26, 18] on icon "open drawer" at bounding box center [22, 19] width 14 height 14
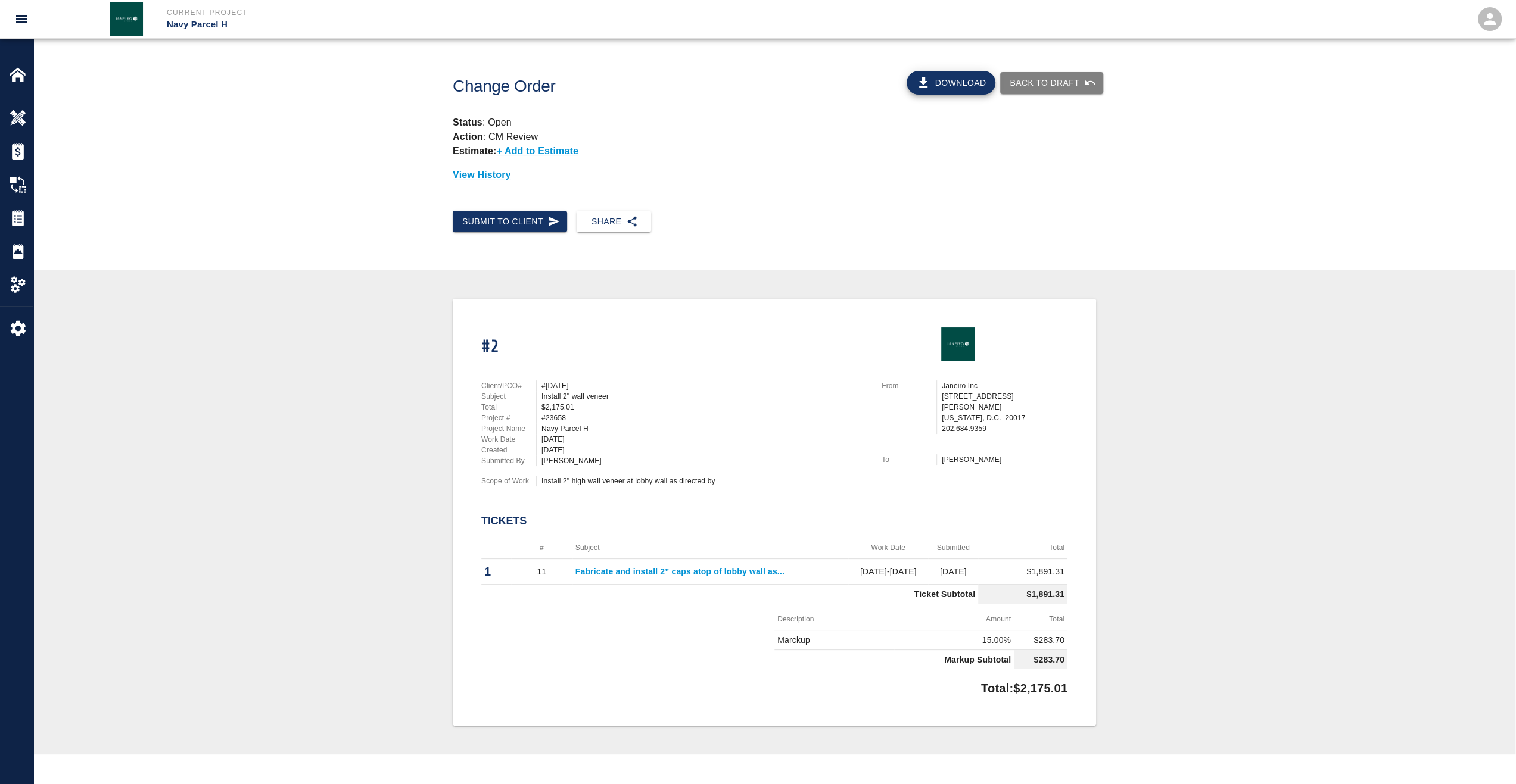
click at [22, 28] on button "open drawer" at bounding box center [22, 19] width 29 height 29
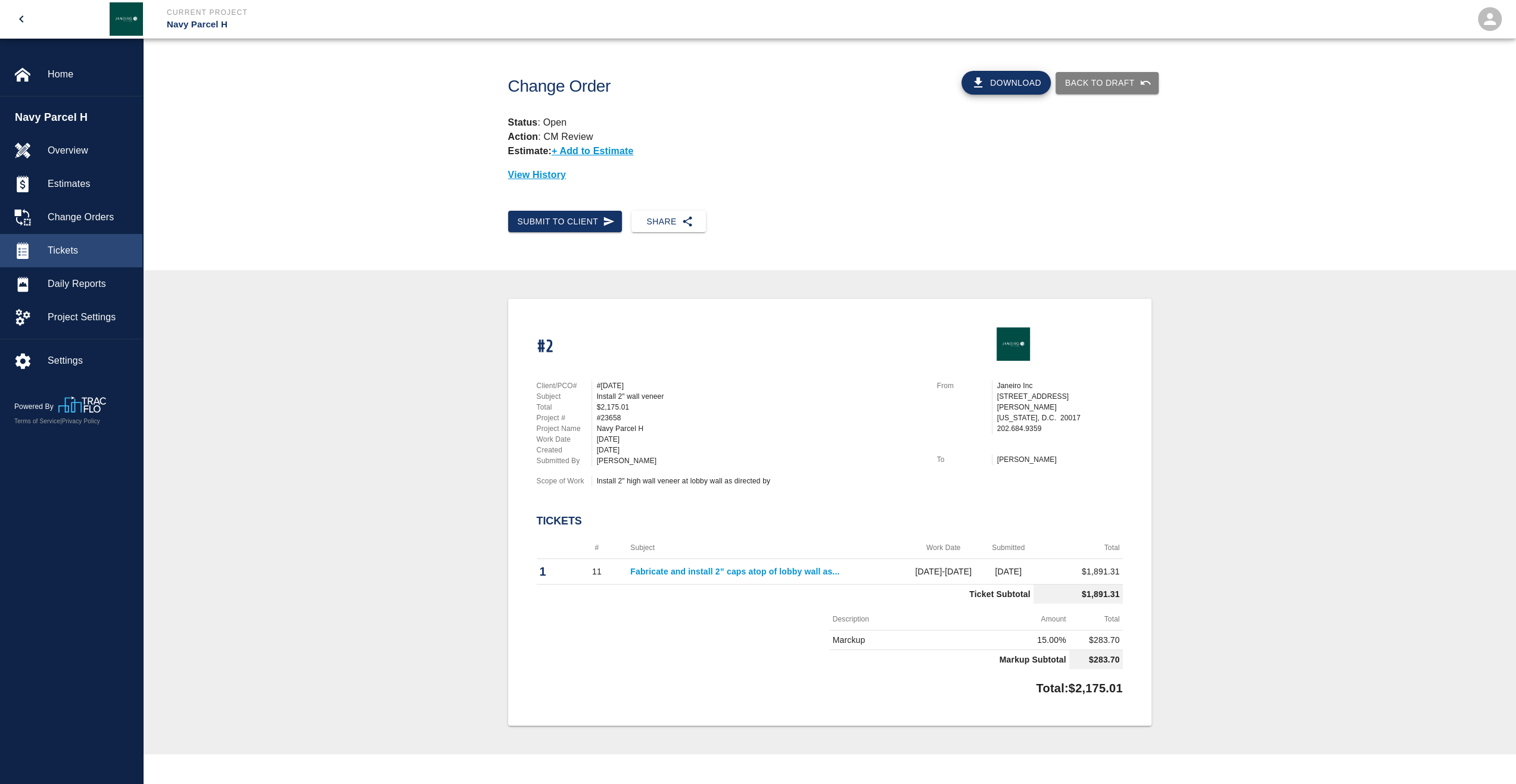
click at [83, 261] on div "Tickets" at bounding box center [71, 251] width 143 height 34
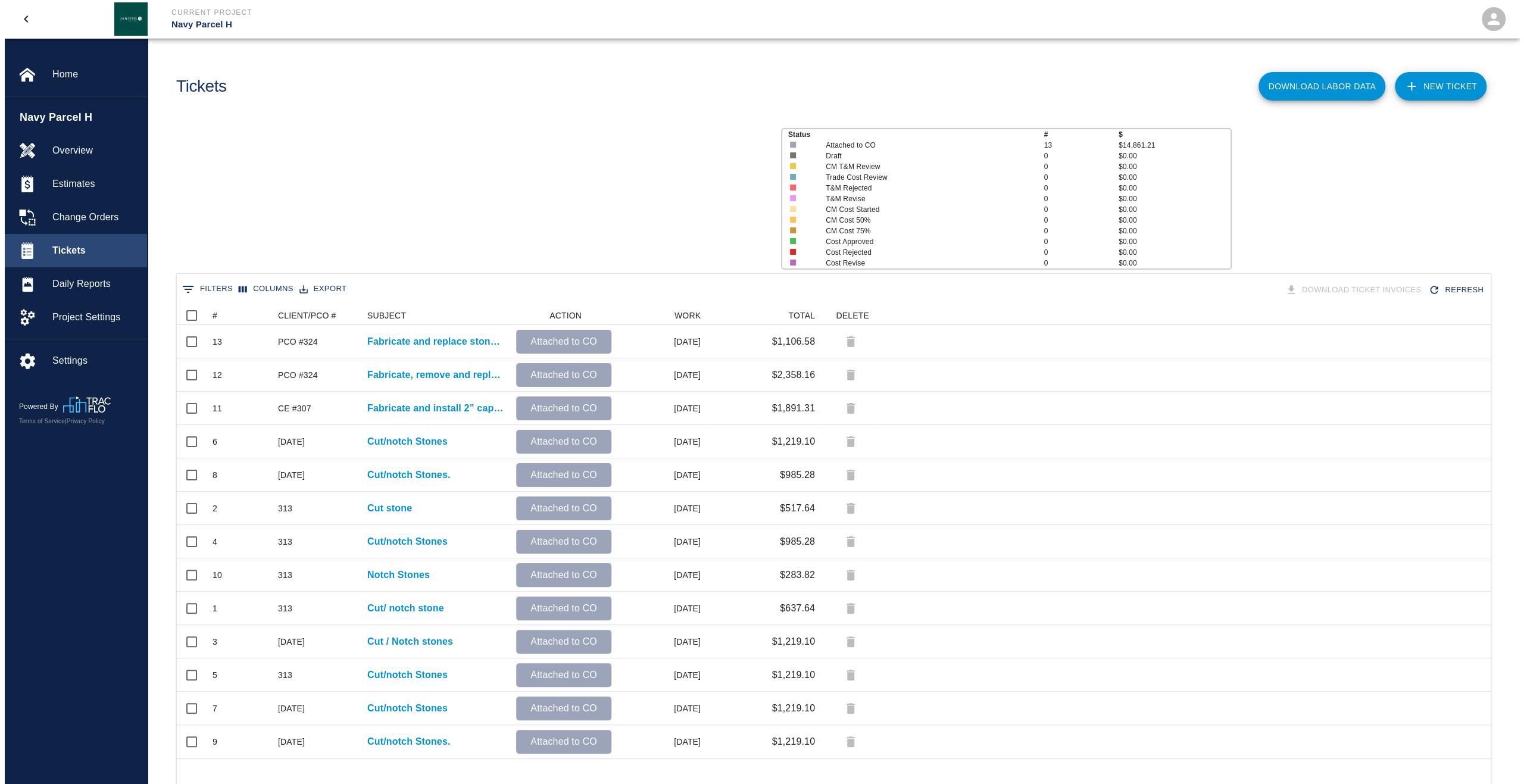
scroll to position [443, 1305]
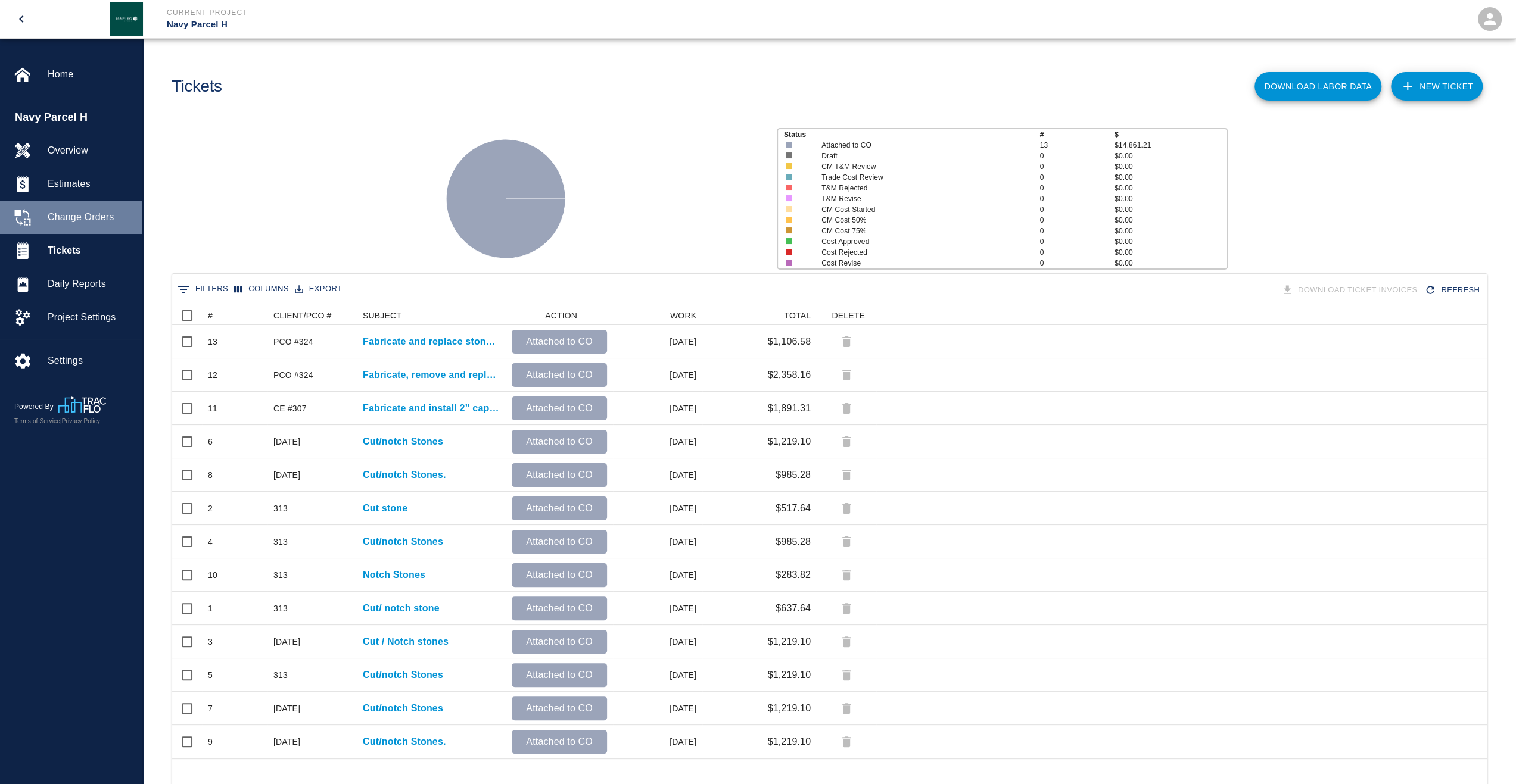
click at [88, 217] on span "Change Orders" at bounding box center [90, 217] width 85 height 14
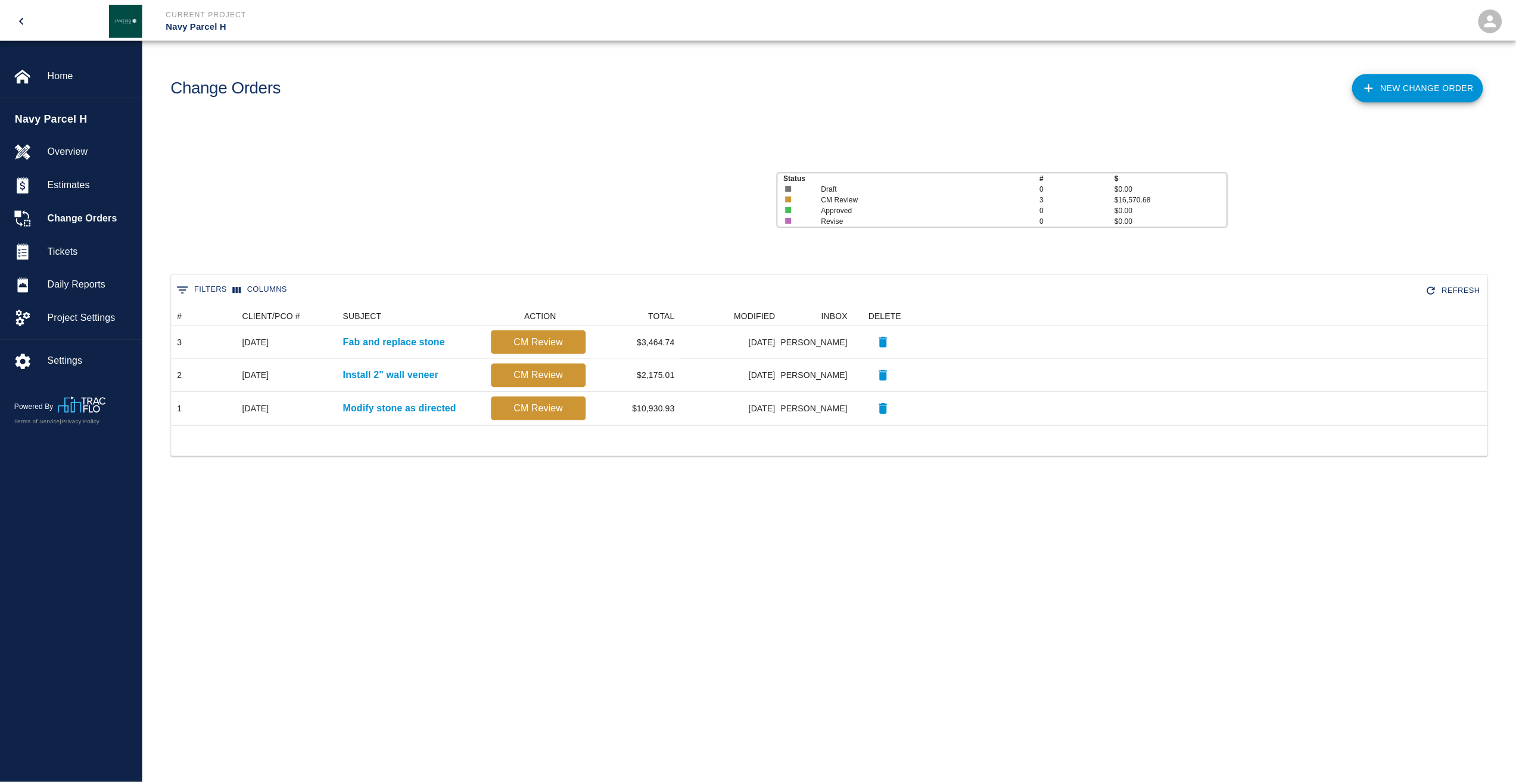
scroll to position [110, 1315]
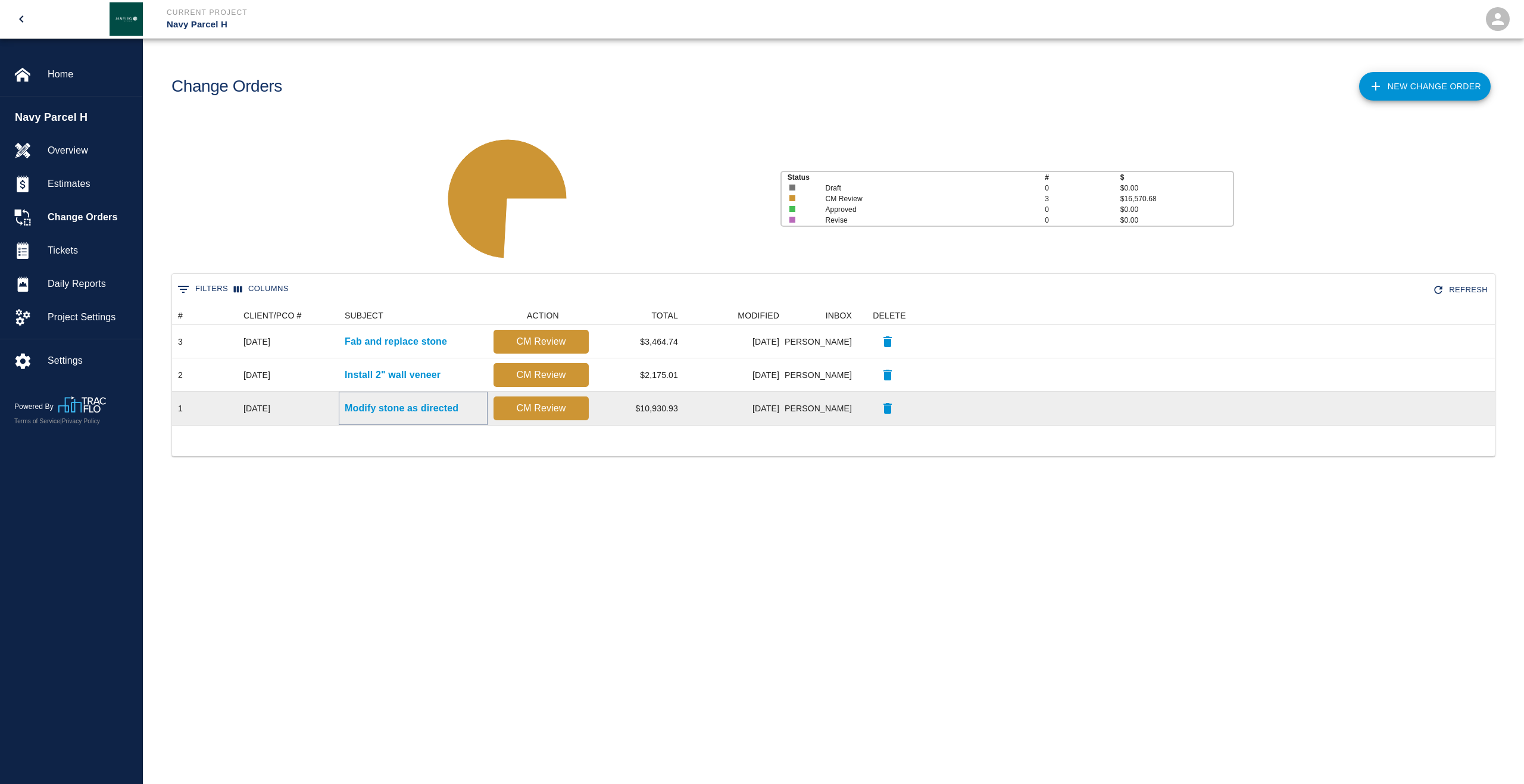
click at [435, 409] on p "Modify stone as directed" at bounding box center [402, 408] width 114 height 14
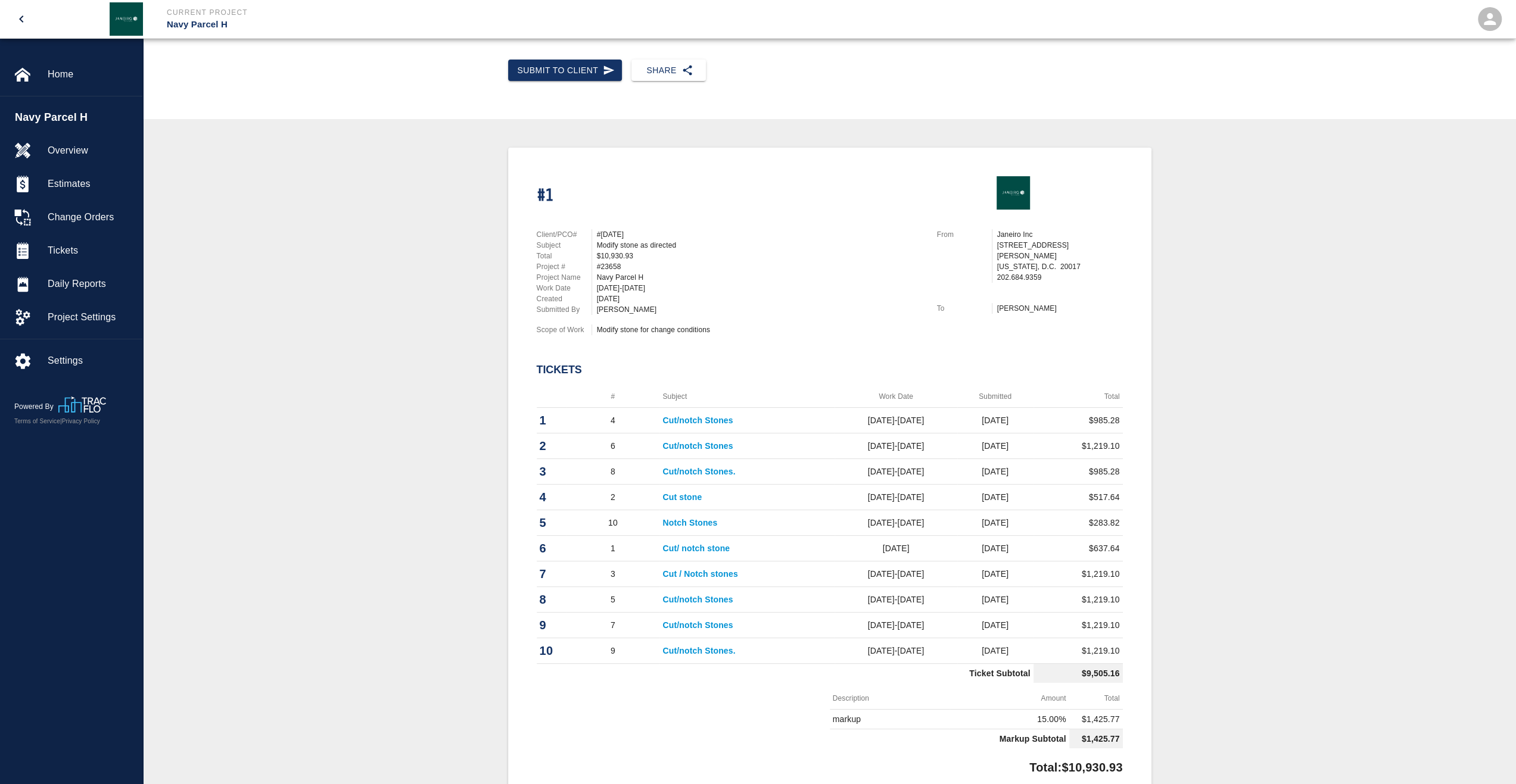
scroll to position [298, 0]
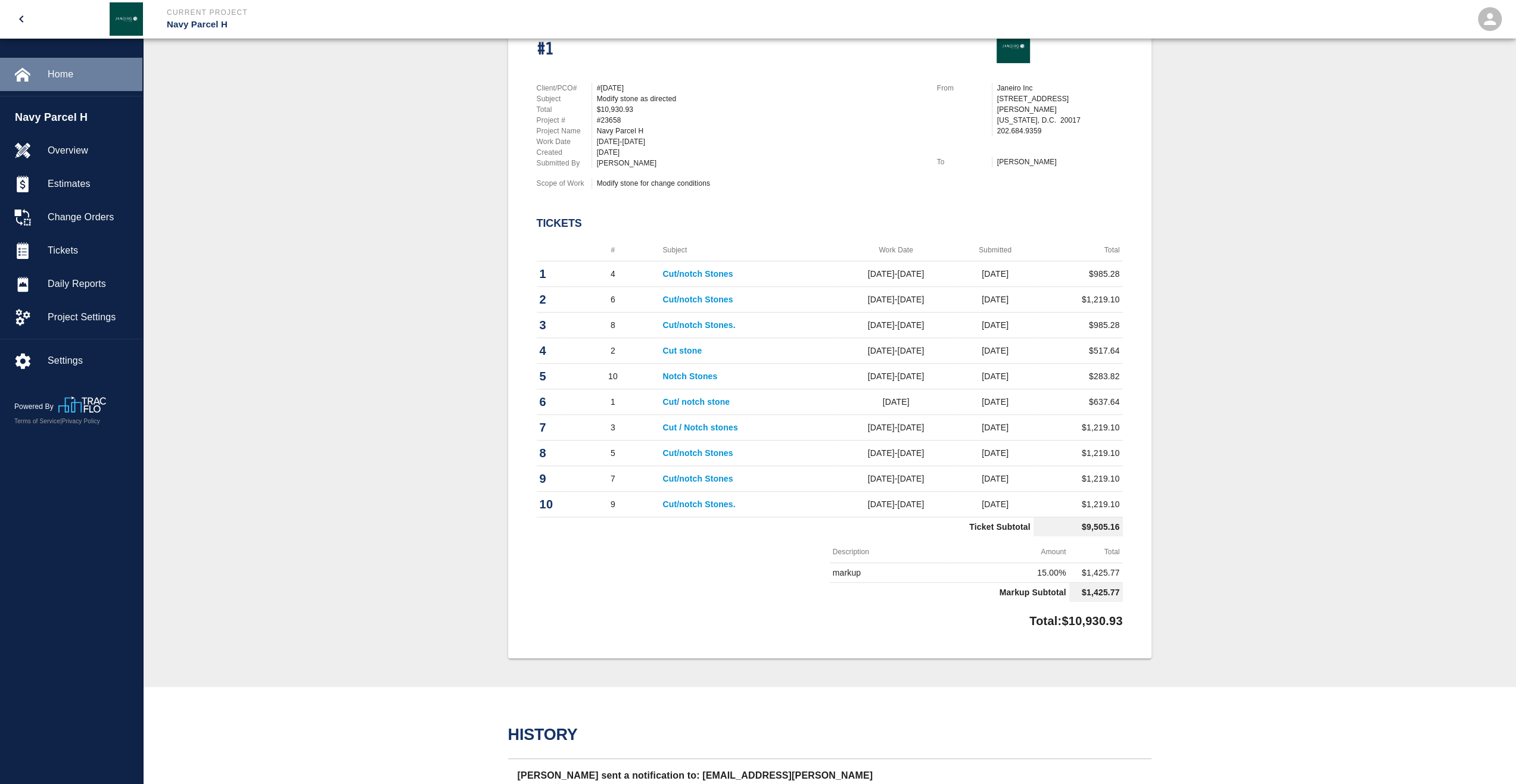
click at [62, 75] on span "Home" at bounding box center [90, 74] width 85 height 14
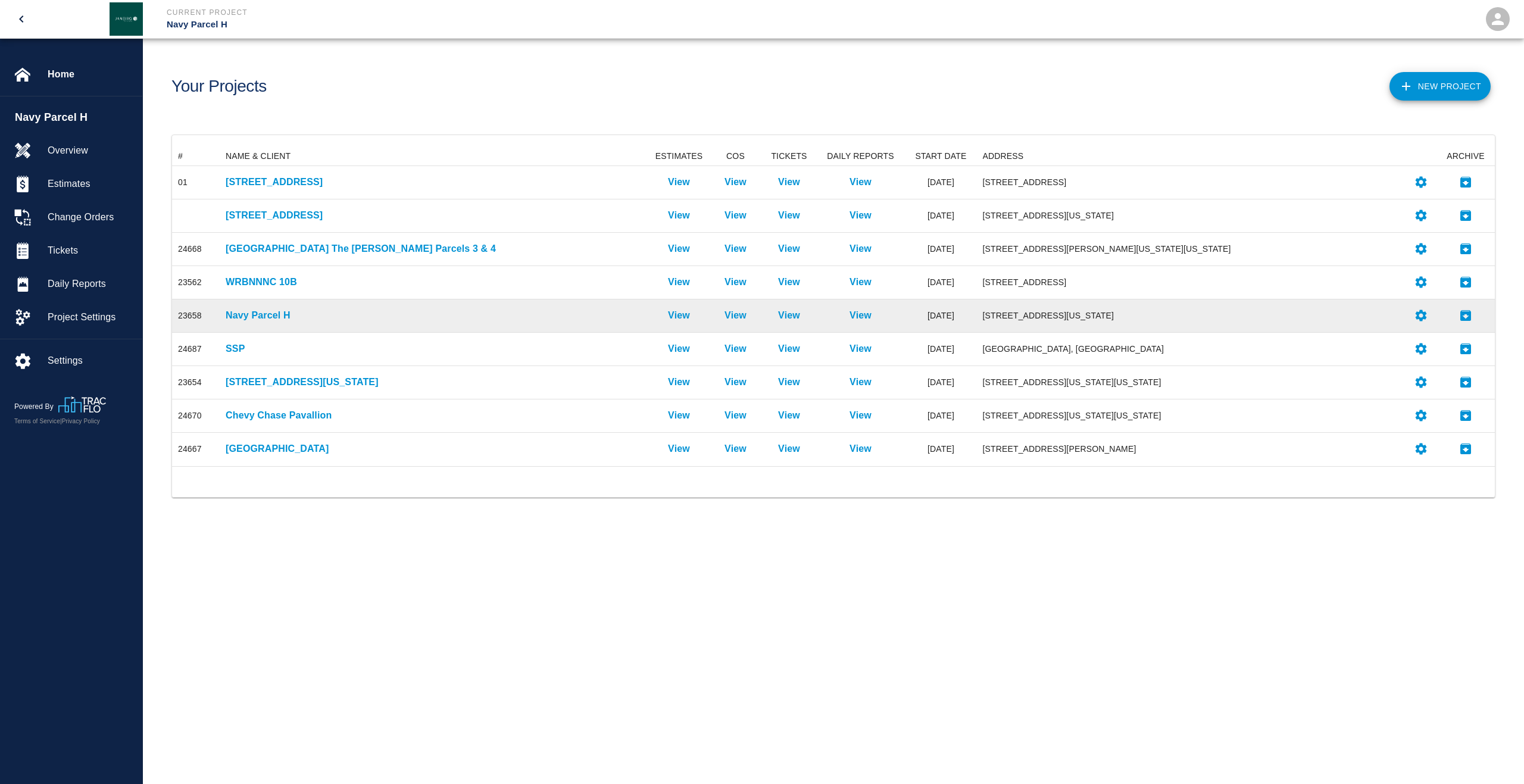
scroll to position [310, 1314]
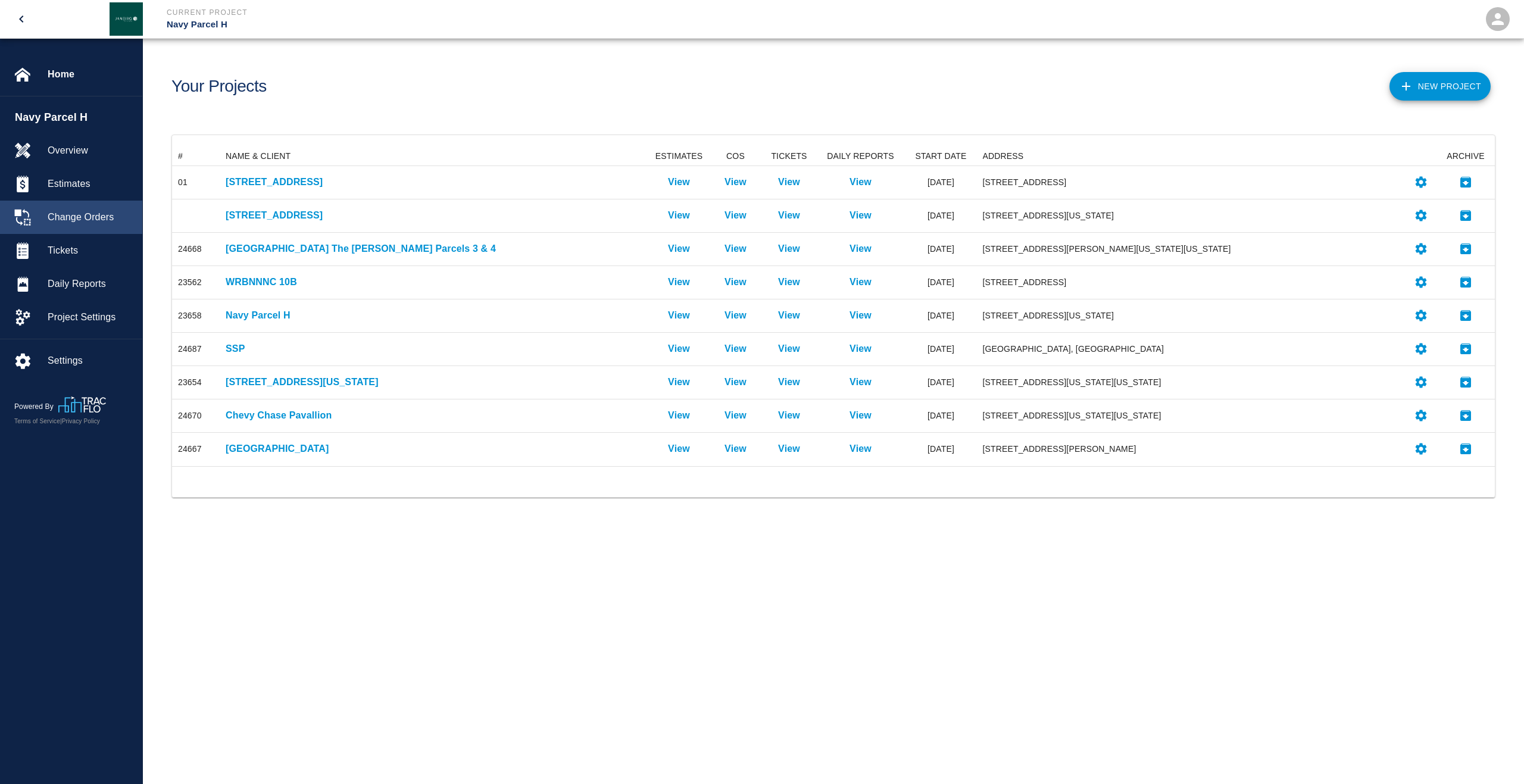
click at [81, 222] on span "Change Orders" at bounding box center [90, 217] width 85 height 14
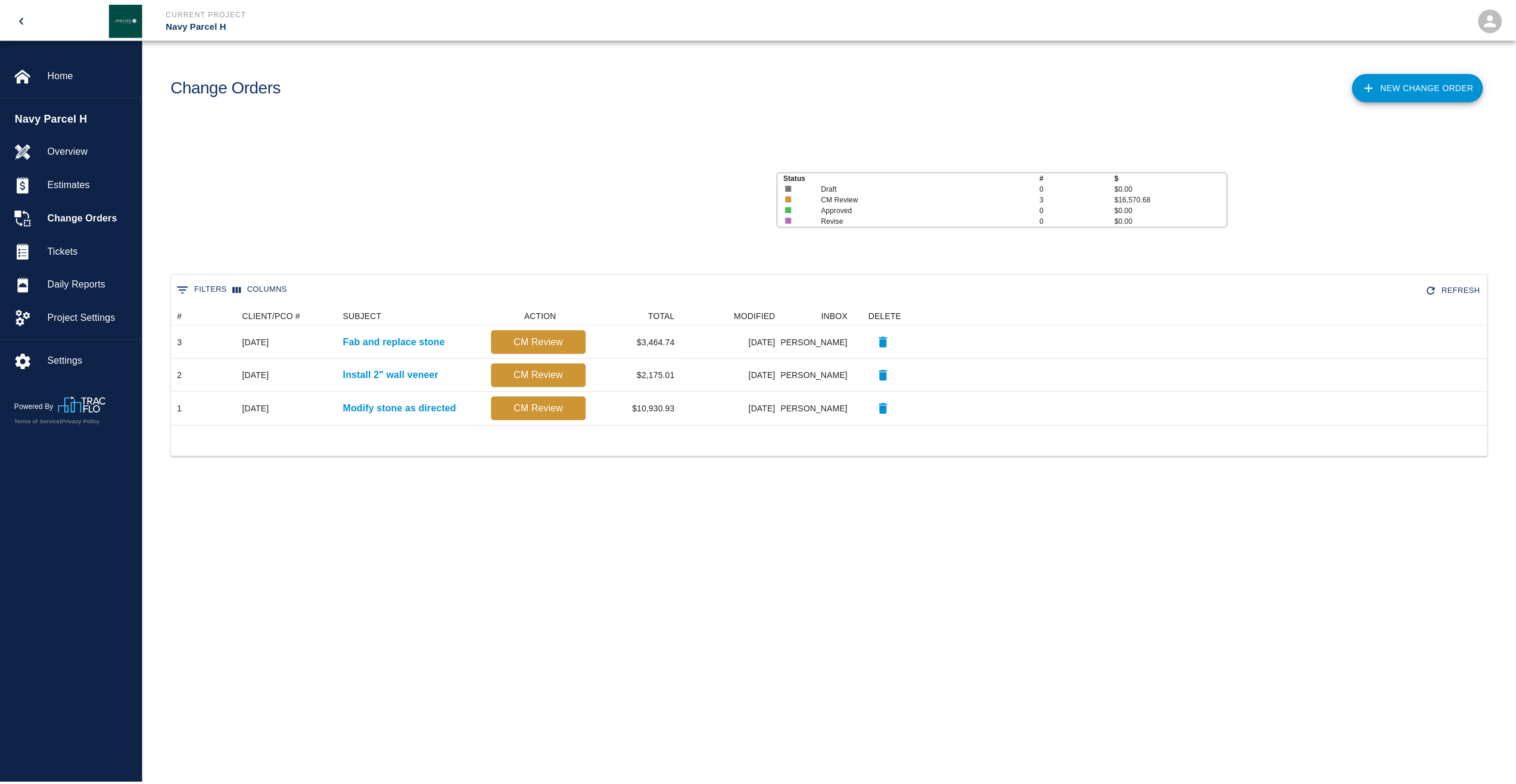
scroll to position [110, 1315]
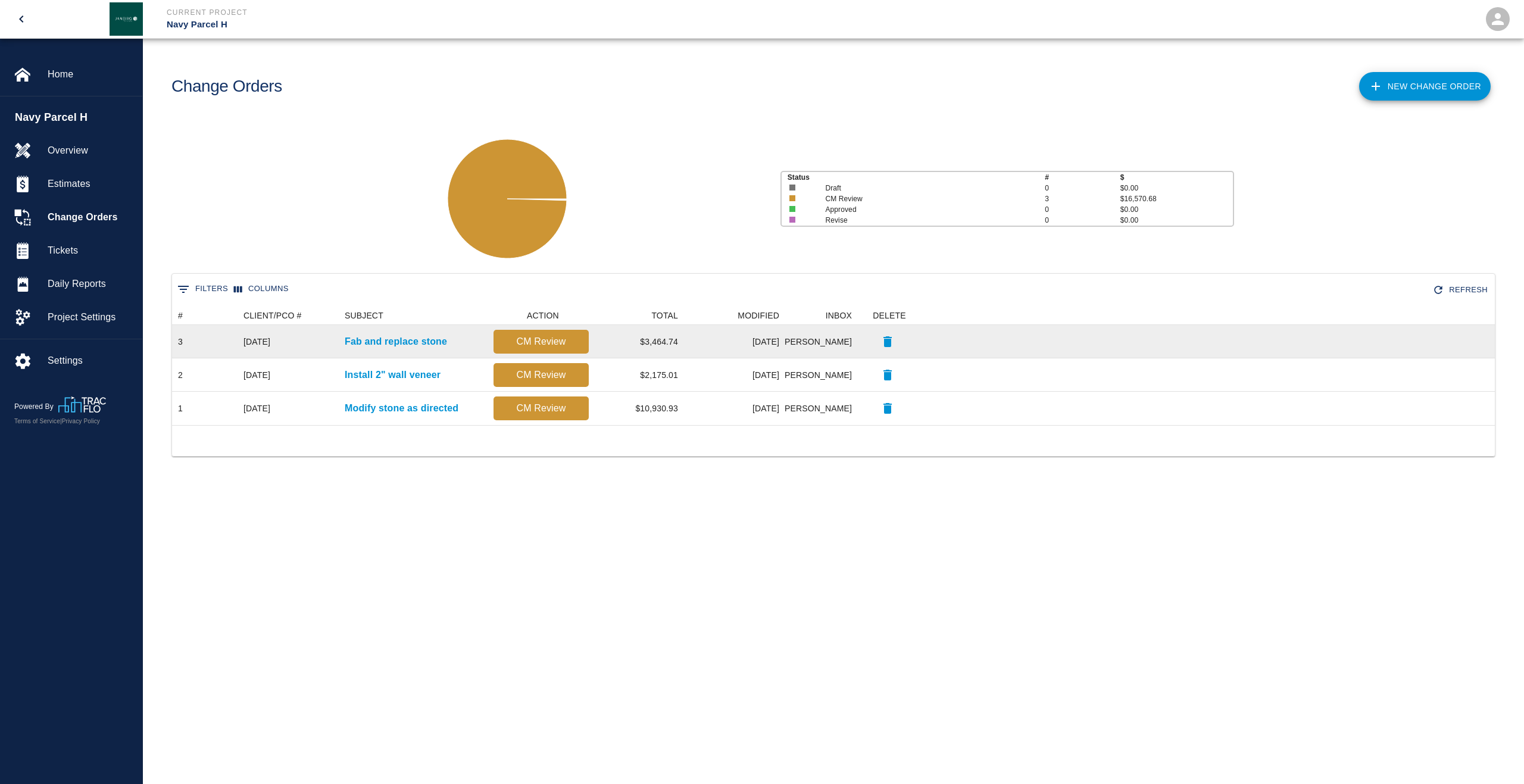
click at [400, 349] on div "Fab and replace stone" at bounding box center [413, 342] width 149 height 34
click at [406, 342] on p "Fab and replace stone" at bounding box center [396, 342] width 103 height 14
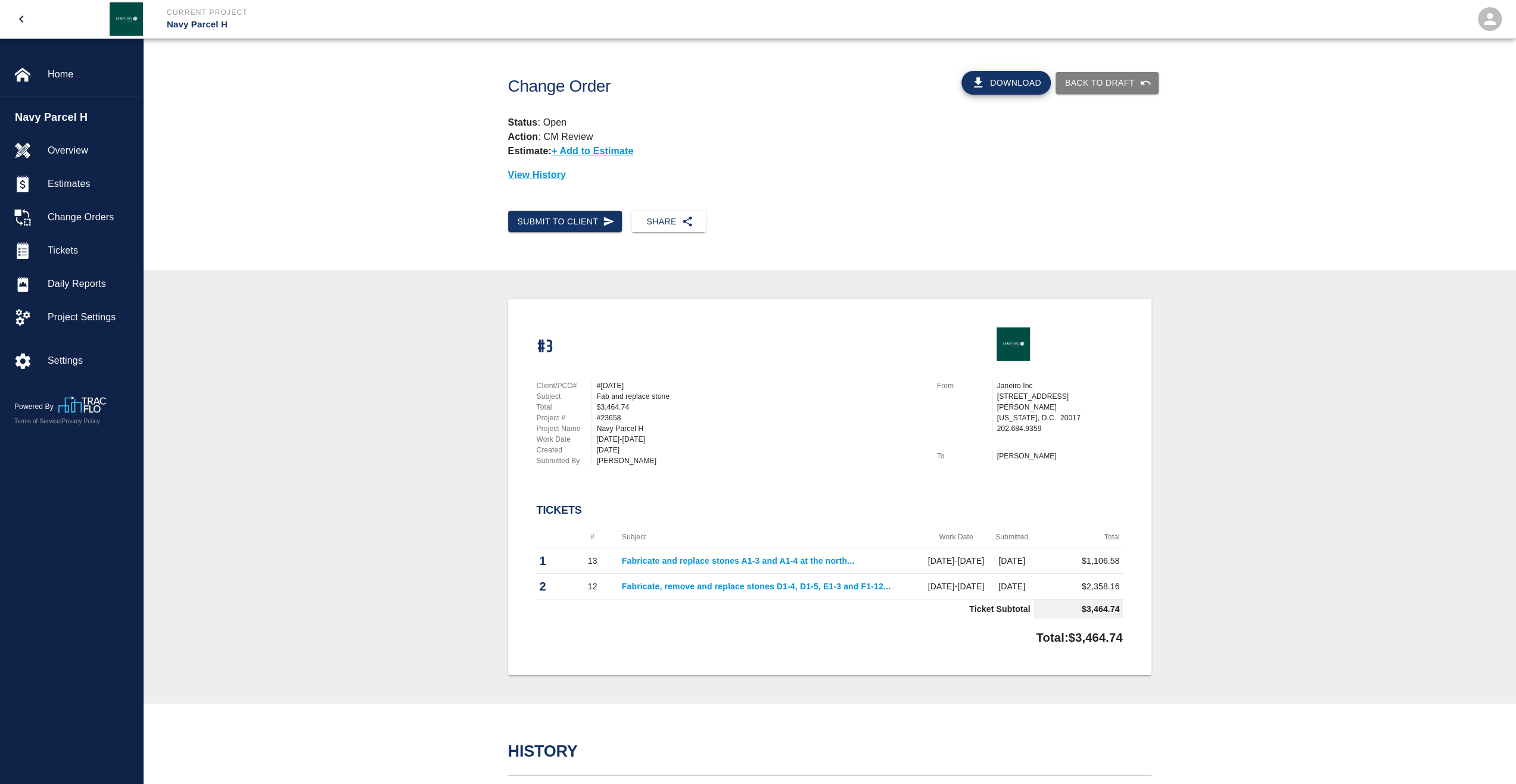
click at [81, 99] on ul "Navy Parcel H Overview Estimates Change Orders Tickets Daily Reports Project Se…" at bounding box center [71, 217] width 143 height 243
click at [63, 78] on span "Home" at bounding box center [90, 74] width 85 height 14
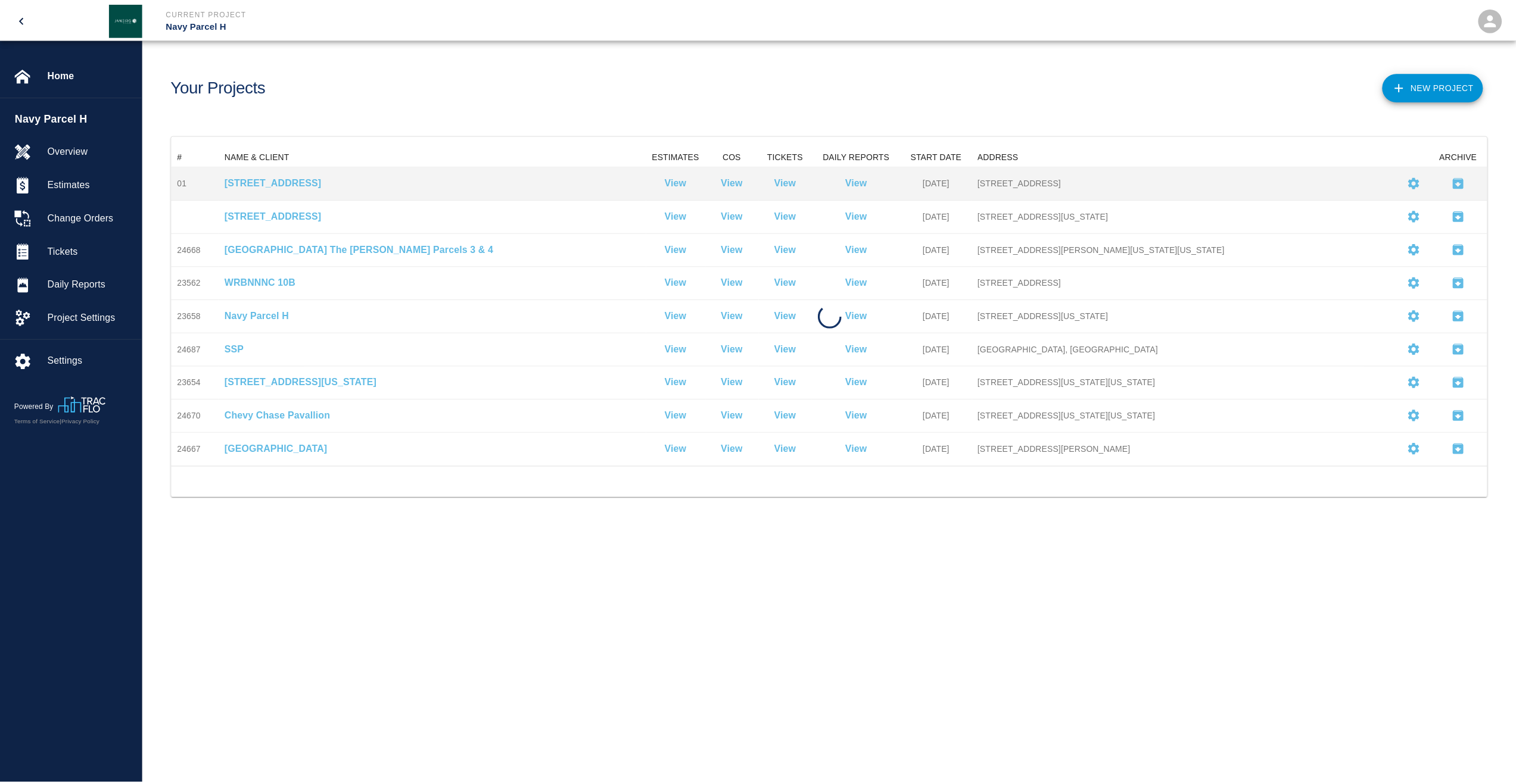
scroll to position [310, 1315]
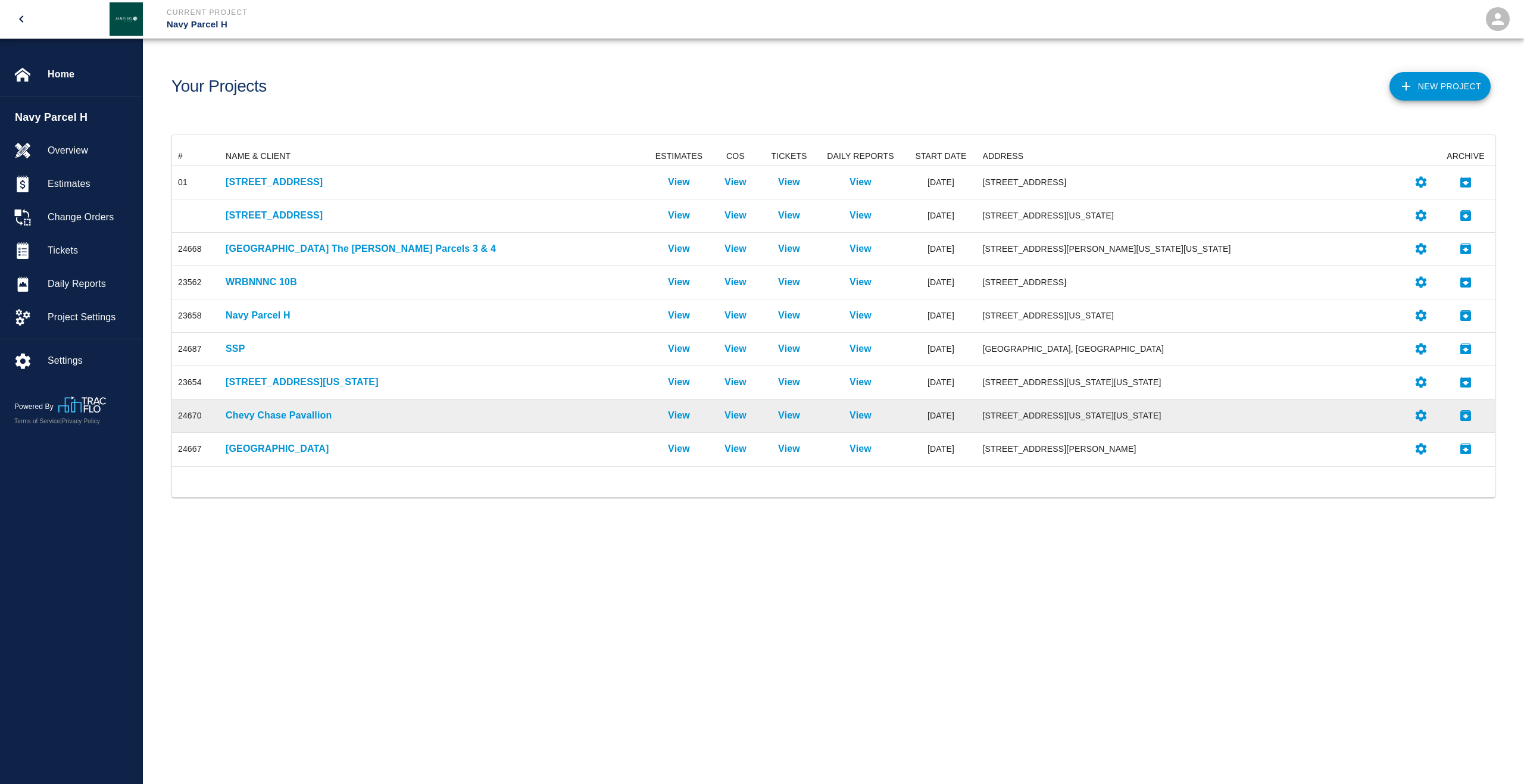
click at [271, 408] on div "Chevy Chase Pavallion" at bounding box center [434, 416] width 430 height 34
click at [274, 411] on p "Chevy Chase Pavallion" at bounding box center [435, 416] width 418 height 14
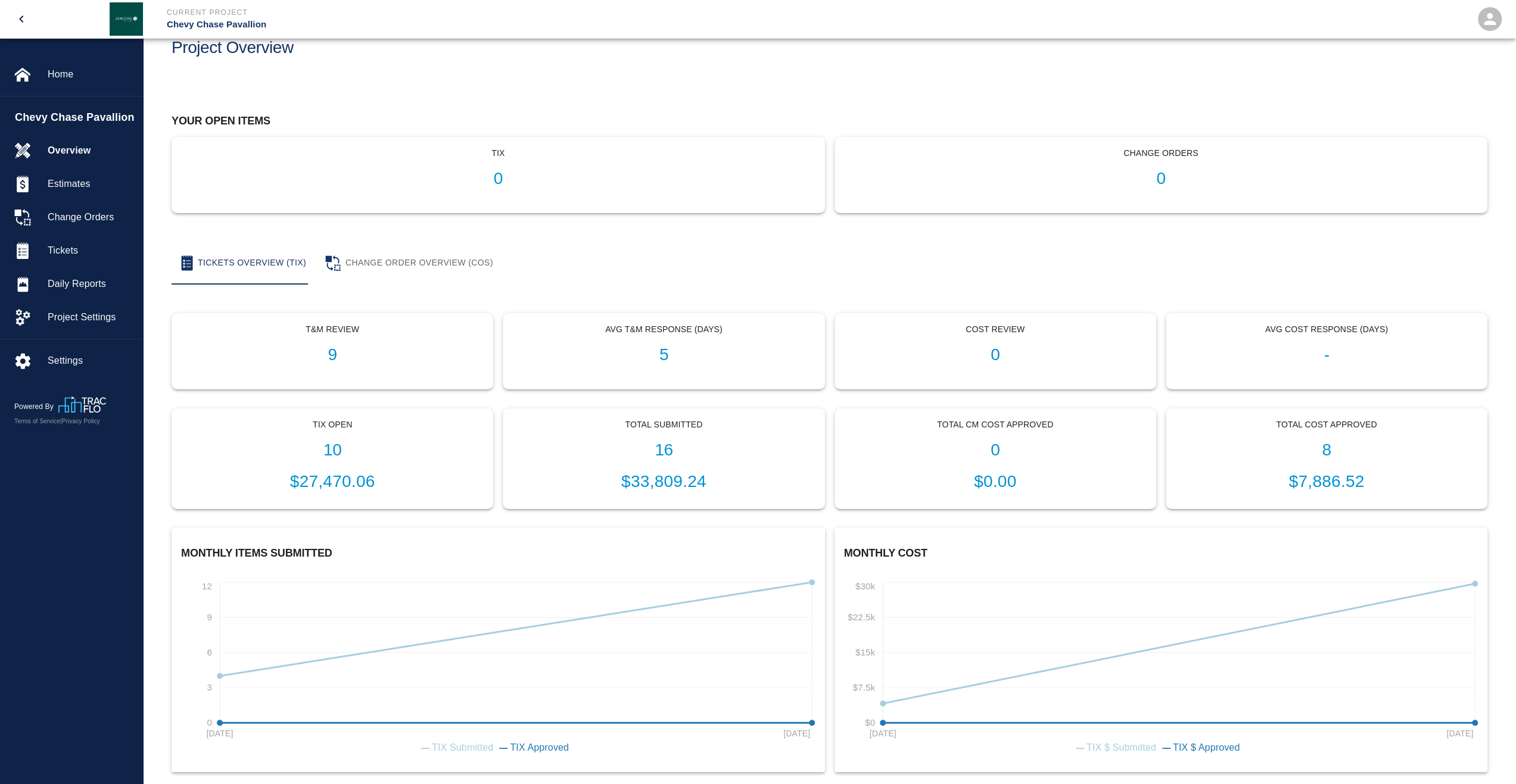
scroll to position [54, 0]
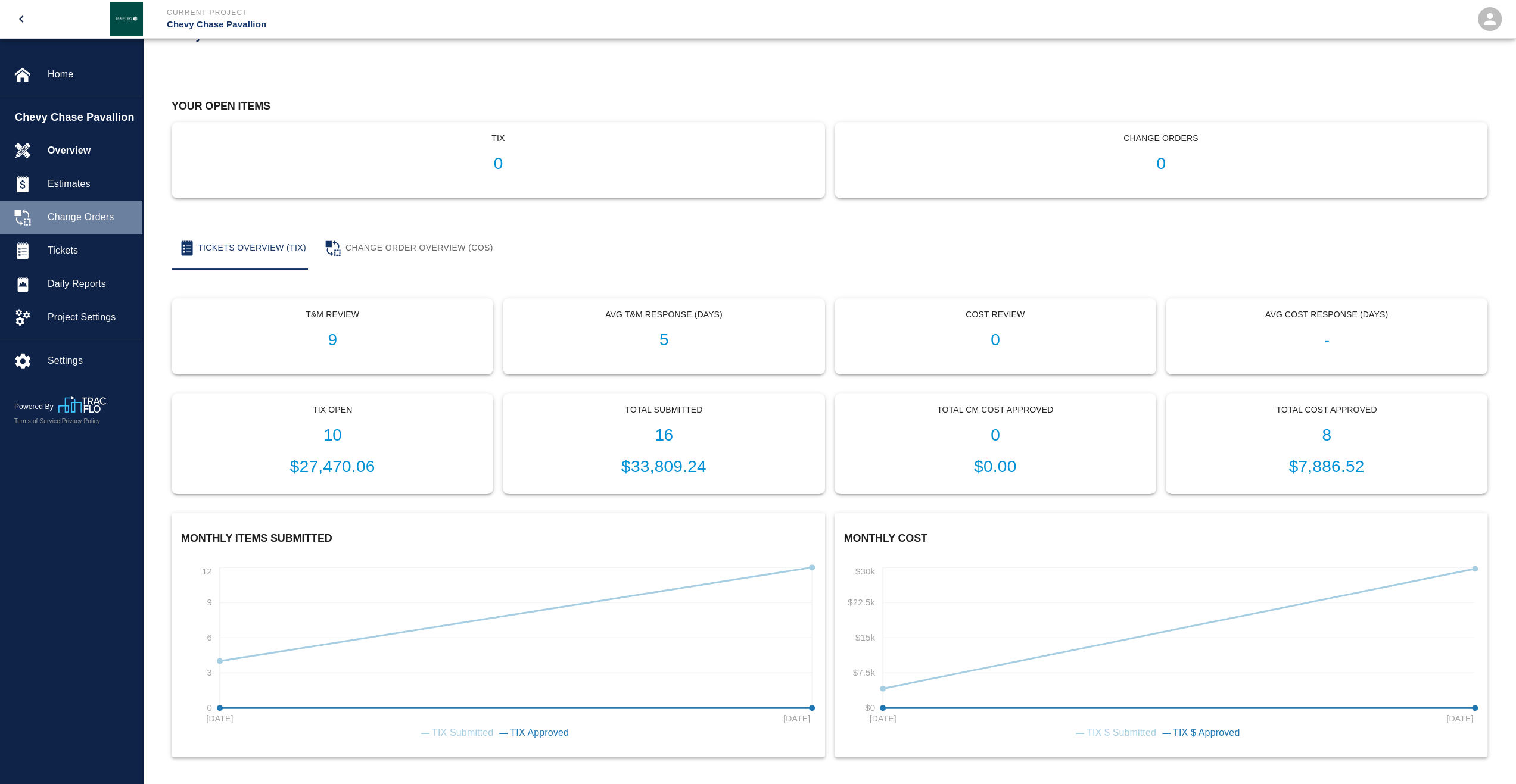
click at [83, 228] on div "Change Orders" at bounding box center [71, 218] width 143 height 34
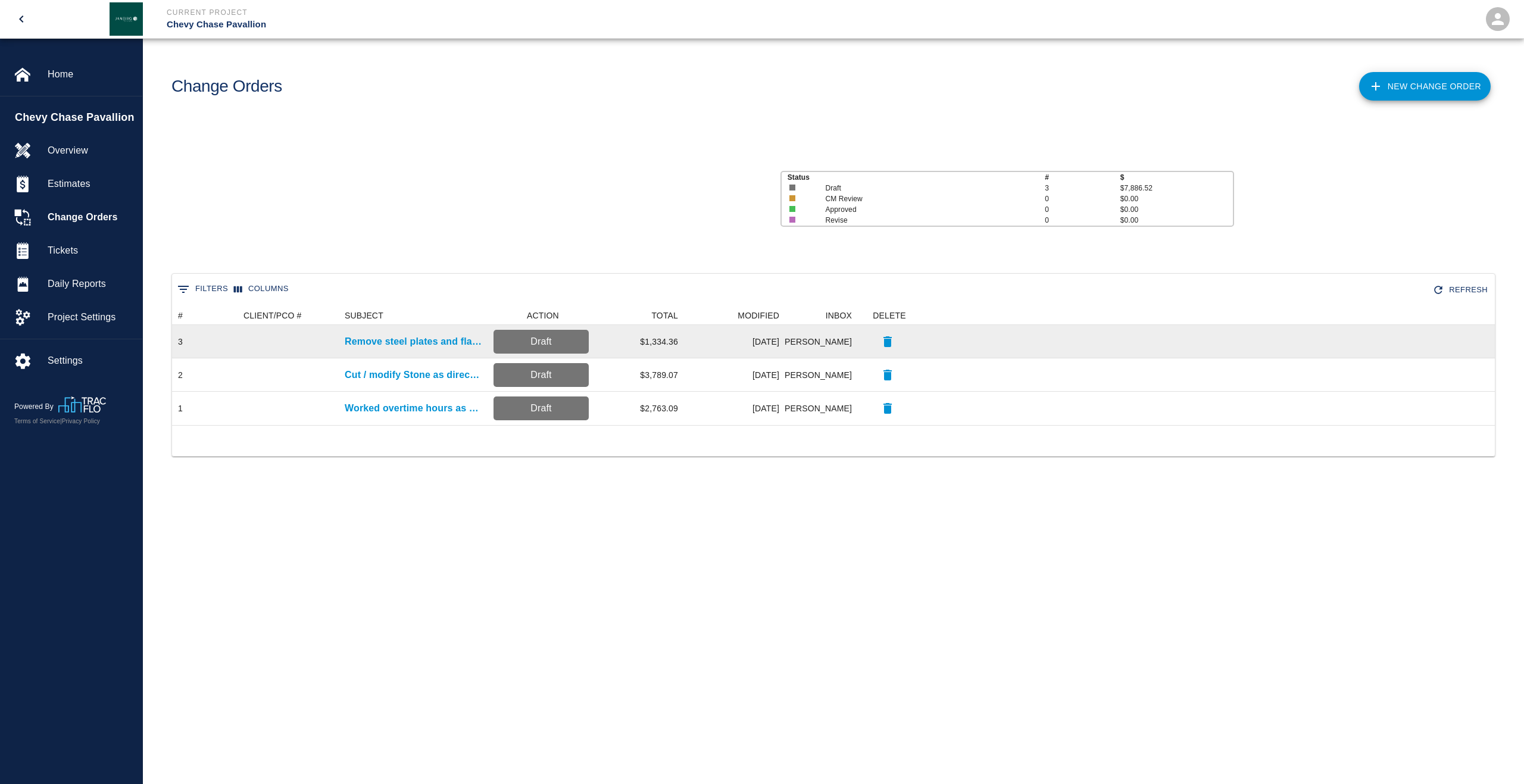
scroll to position [110, 1314]
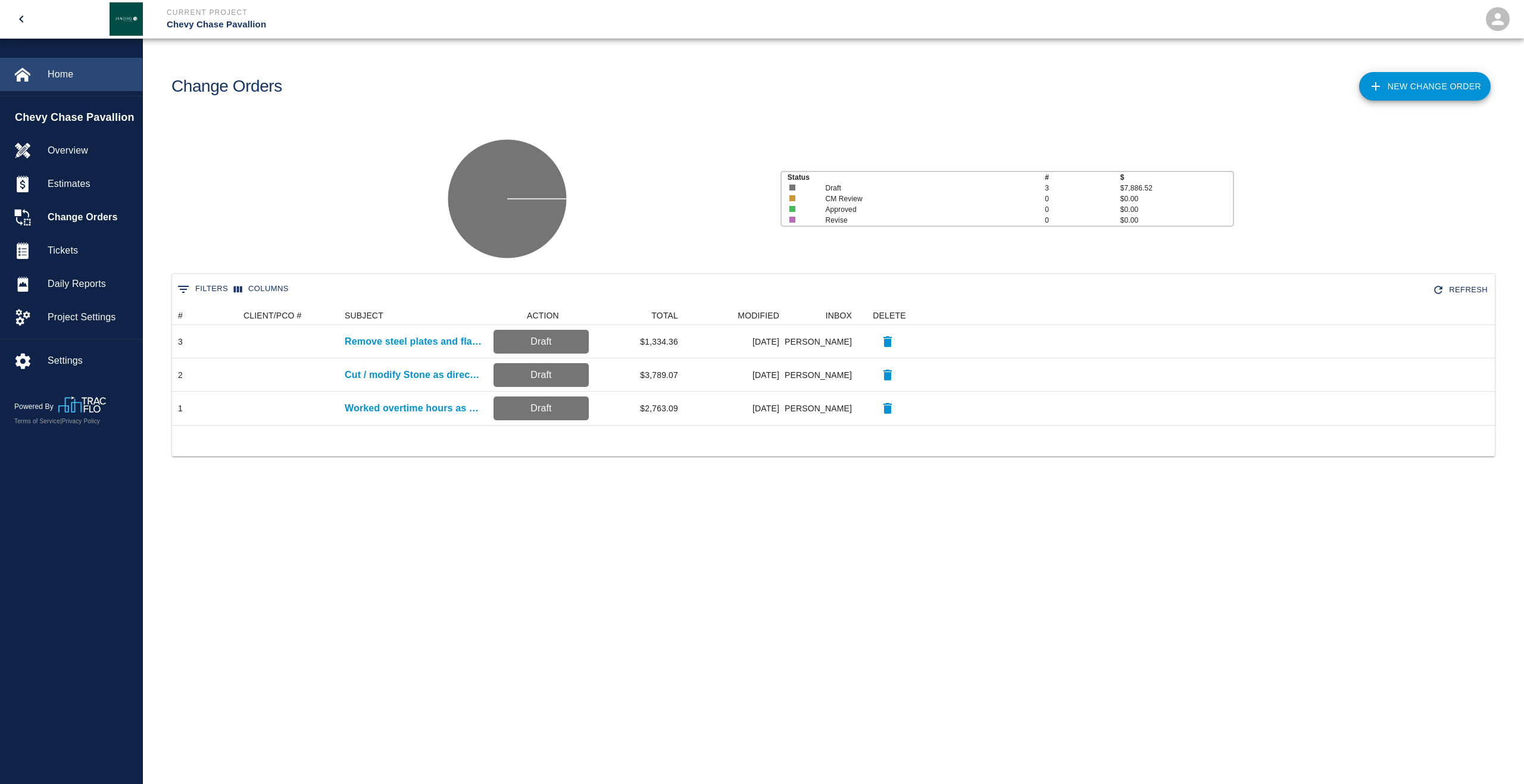
click at [57, 82] on div "Home" at bounding box center [71, 74] width 143 height 34
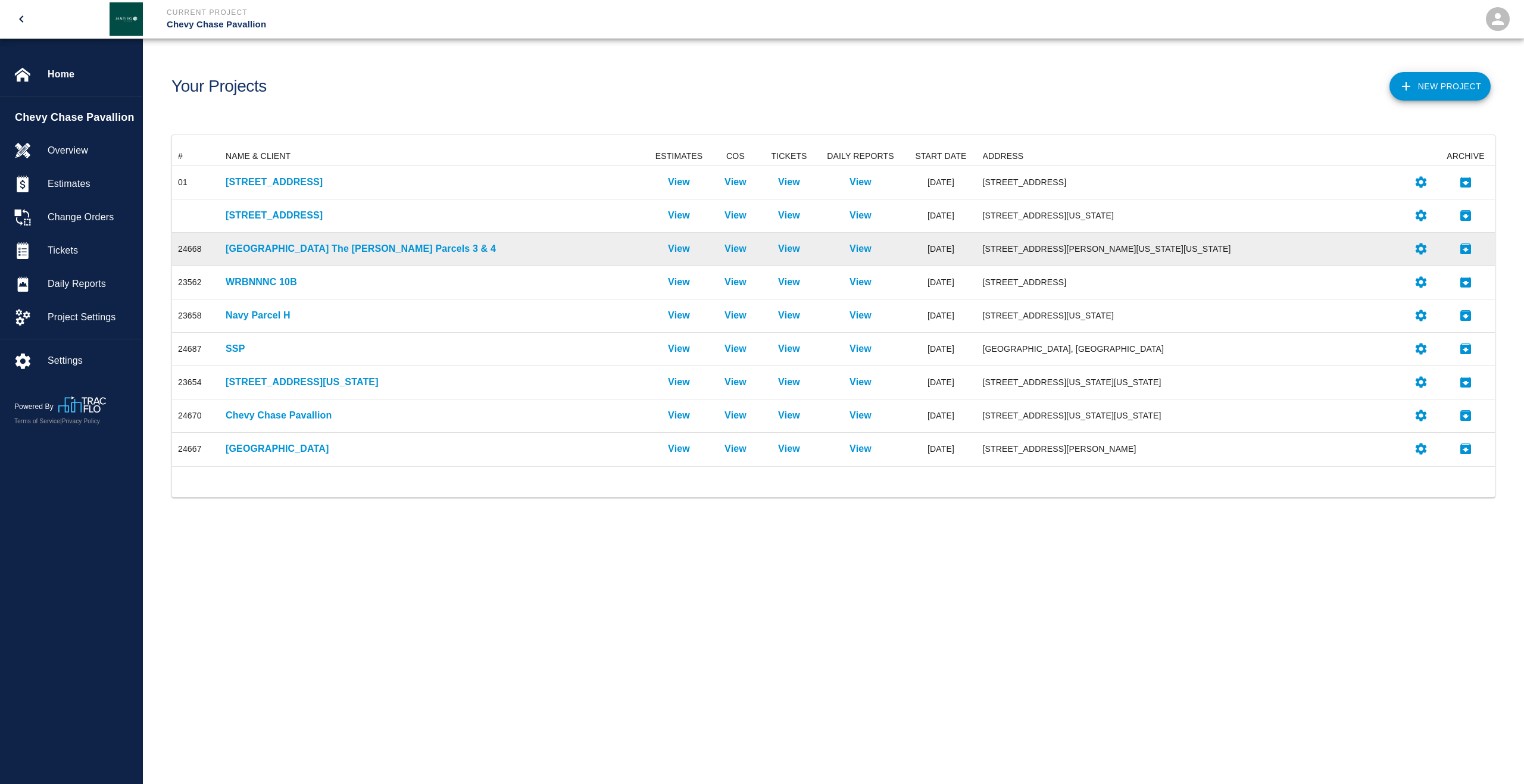
scroll to position [310, 1314]
